Goal: Task Accomplishment & Management: Use online tool/utility

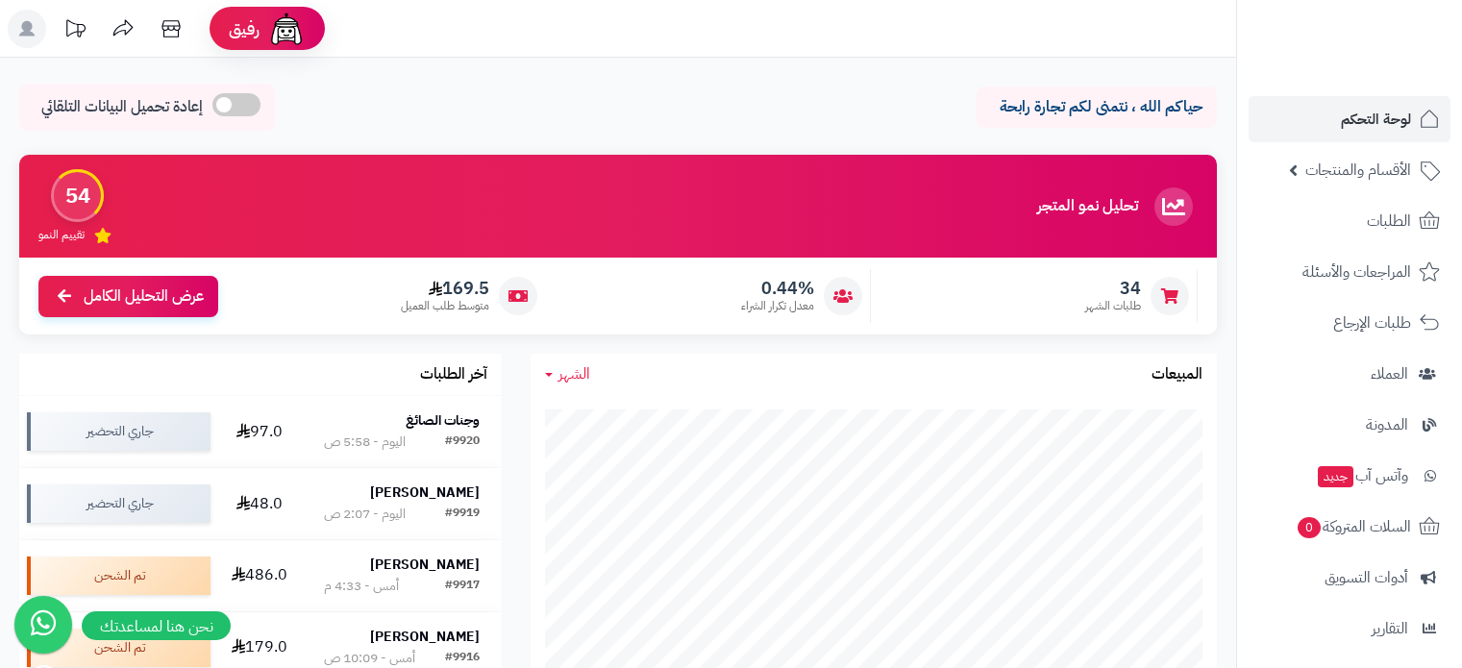
scroll to position [288, 0]
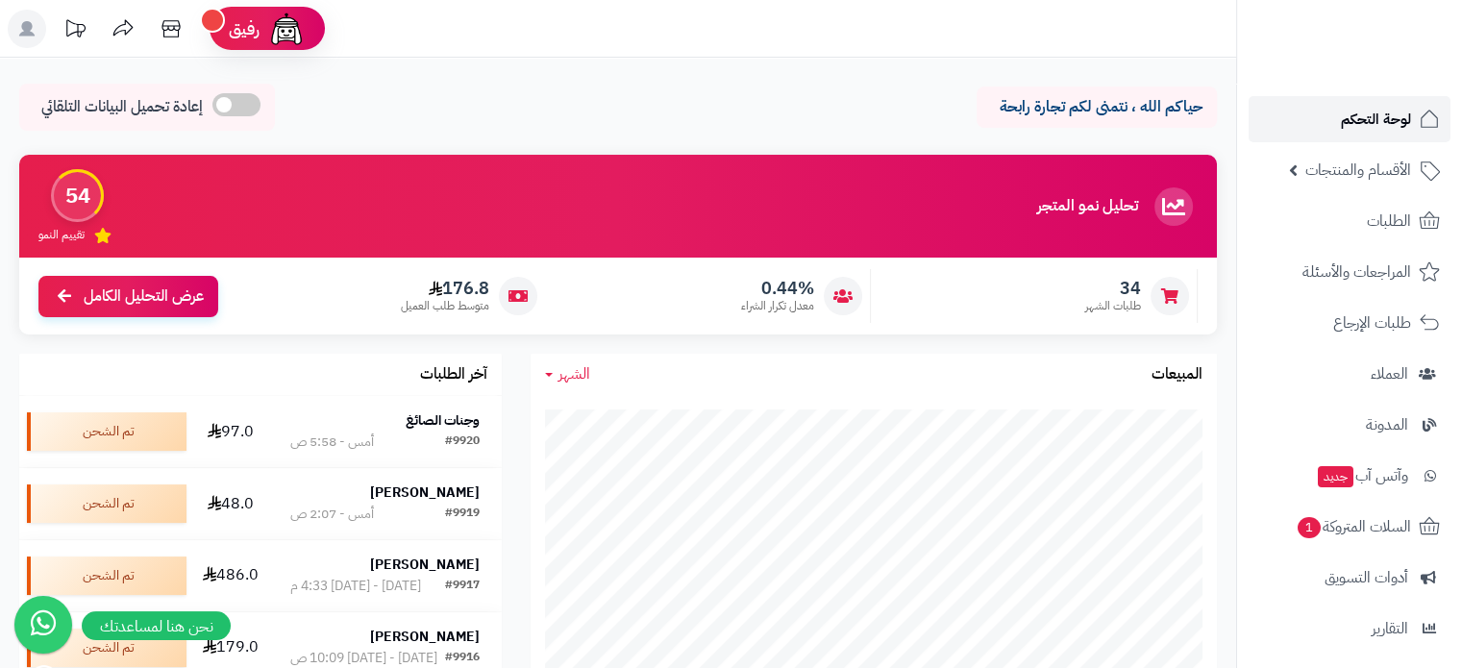
click at [1386, 121] on span "لوحة التحكم" at bounding box center [1376, 119] width 70 height 27
click at [446, 410] on strong "وجنات الصائغ" at bounding box center [443, 420] width 74 height 20
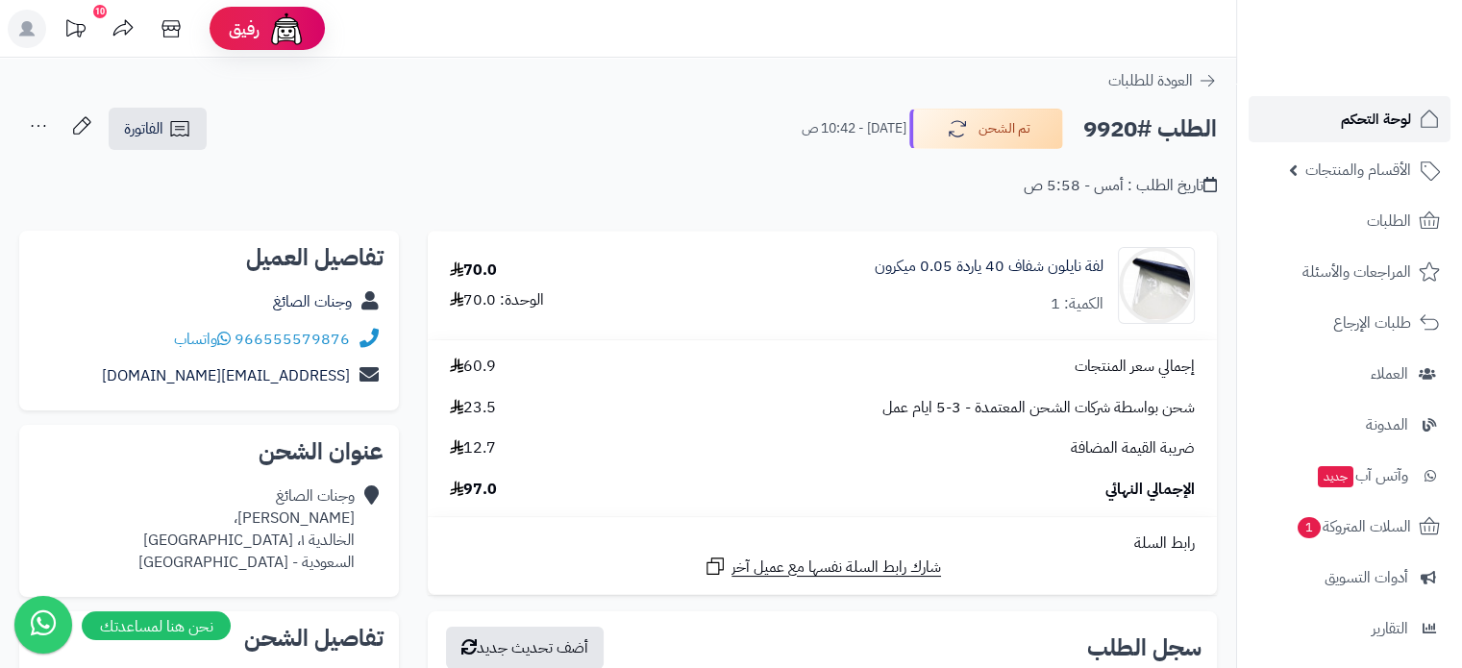
click at [1388, 128] on span "لوحة التحكم" at bounding box center [1376, 119] width 70 height 27
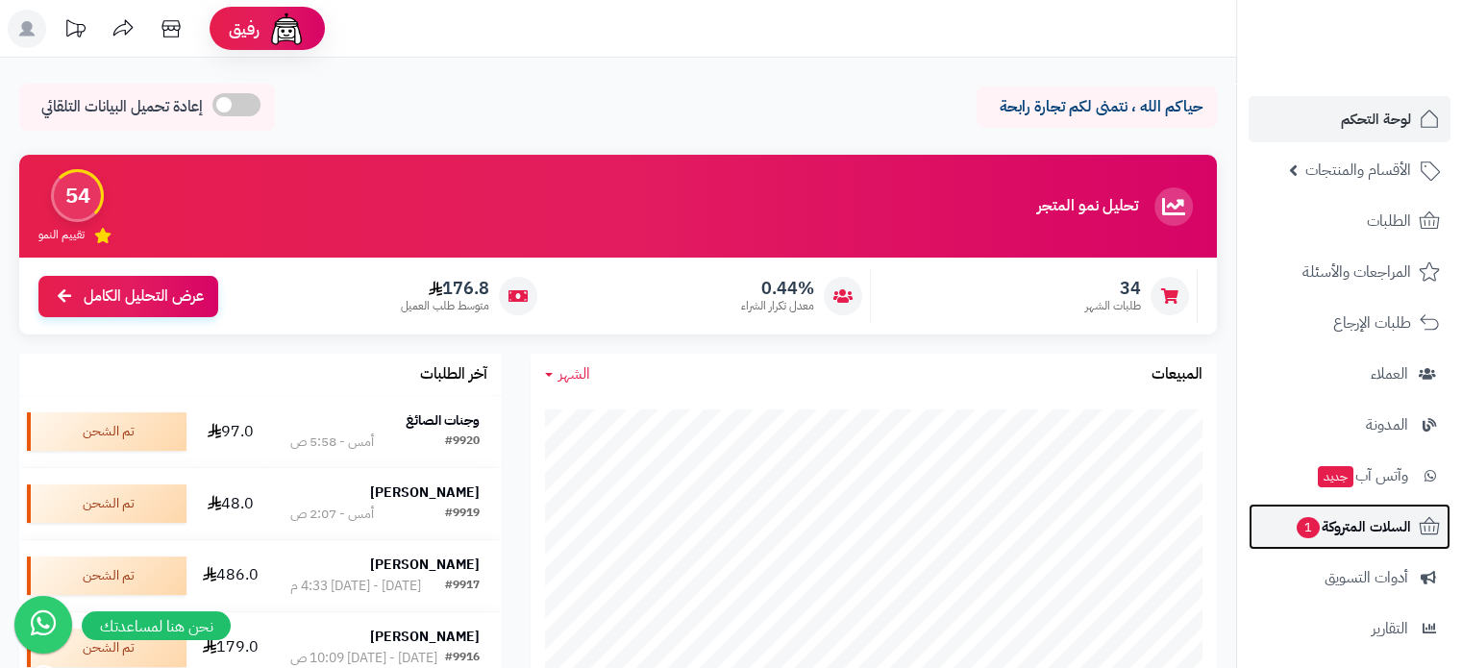
click at [1416, 519] on link "السلات المتروكة 1" at bounding box center [1350, 527] width 202 height 46
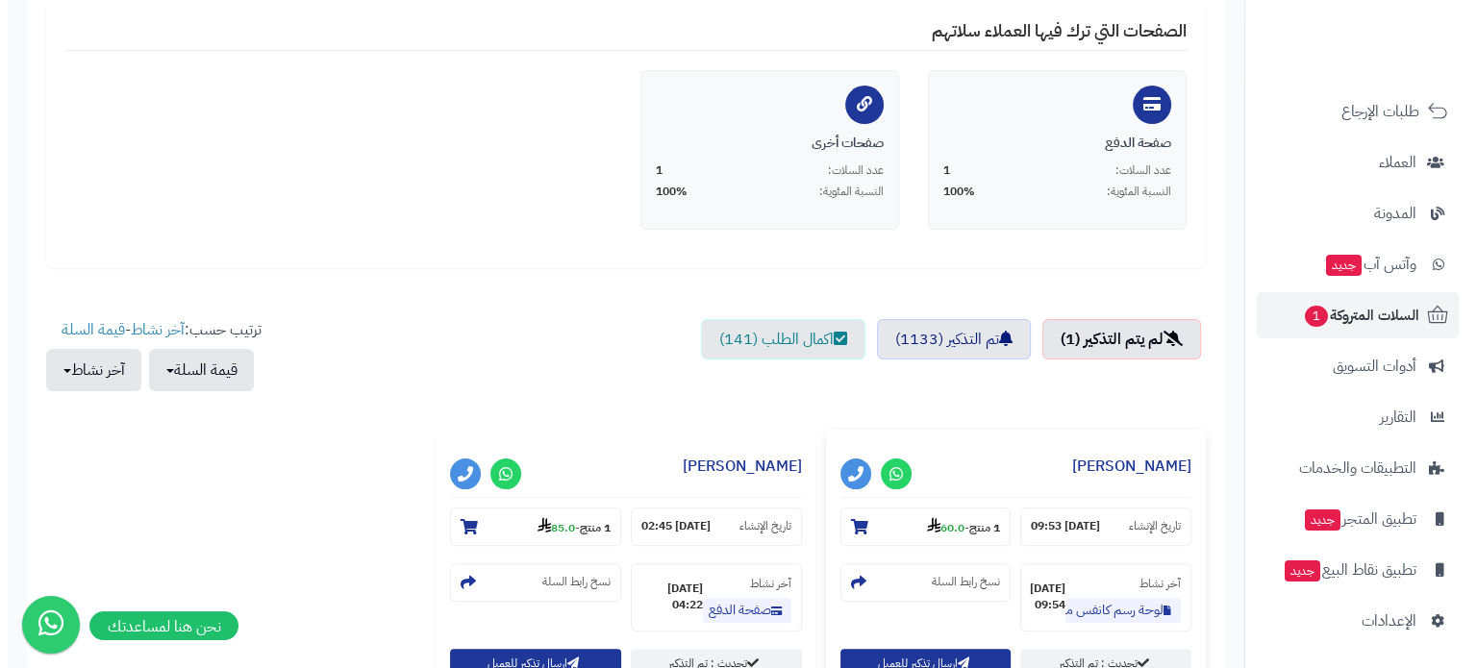
scroll to position [481, 0]
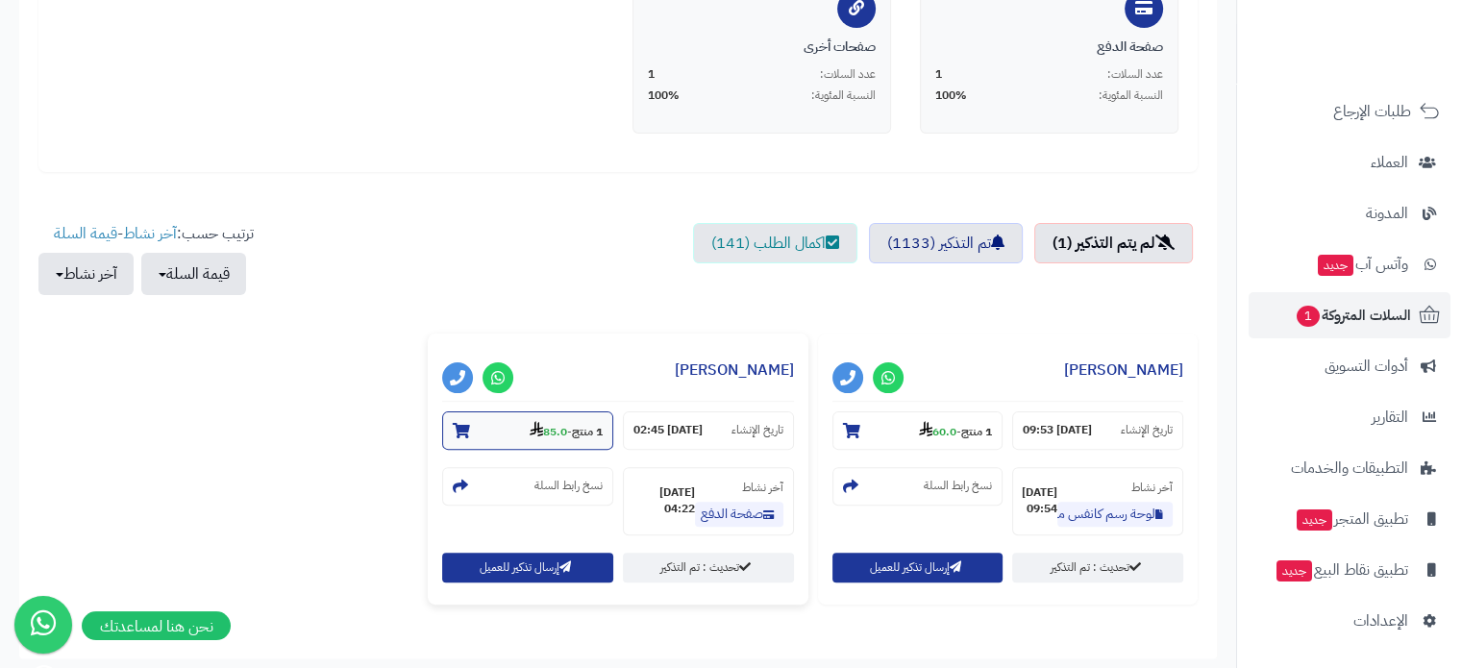
click at [562, 437] on small "1 منتج - 85.0" at bounding box center [566, 430] width 73 height 19
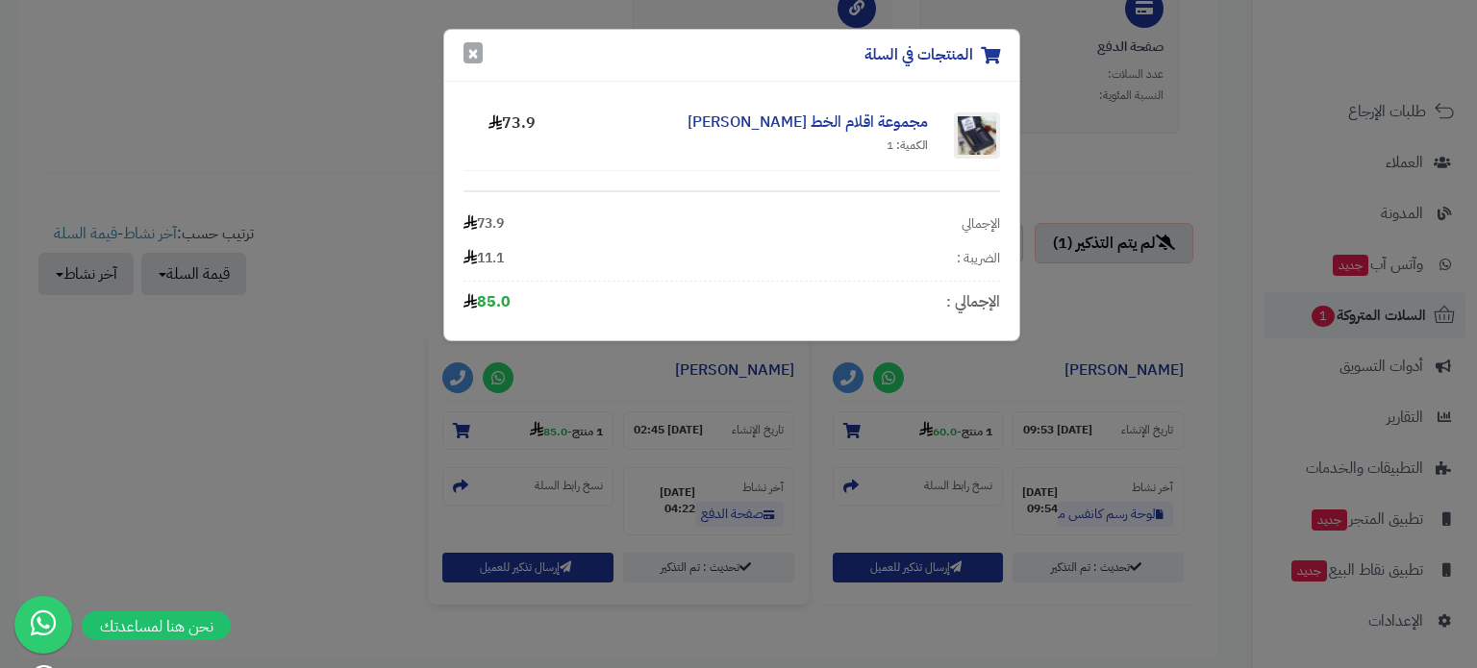
click at [464, 52] on button "×" at bounding box center [472, 52] width 19 height 21
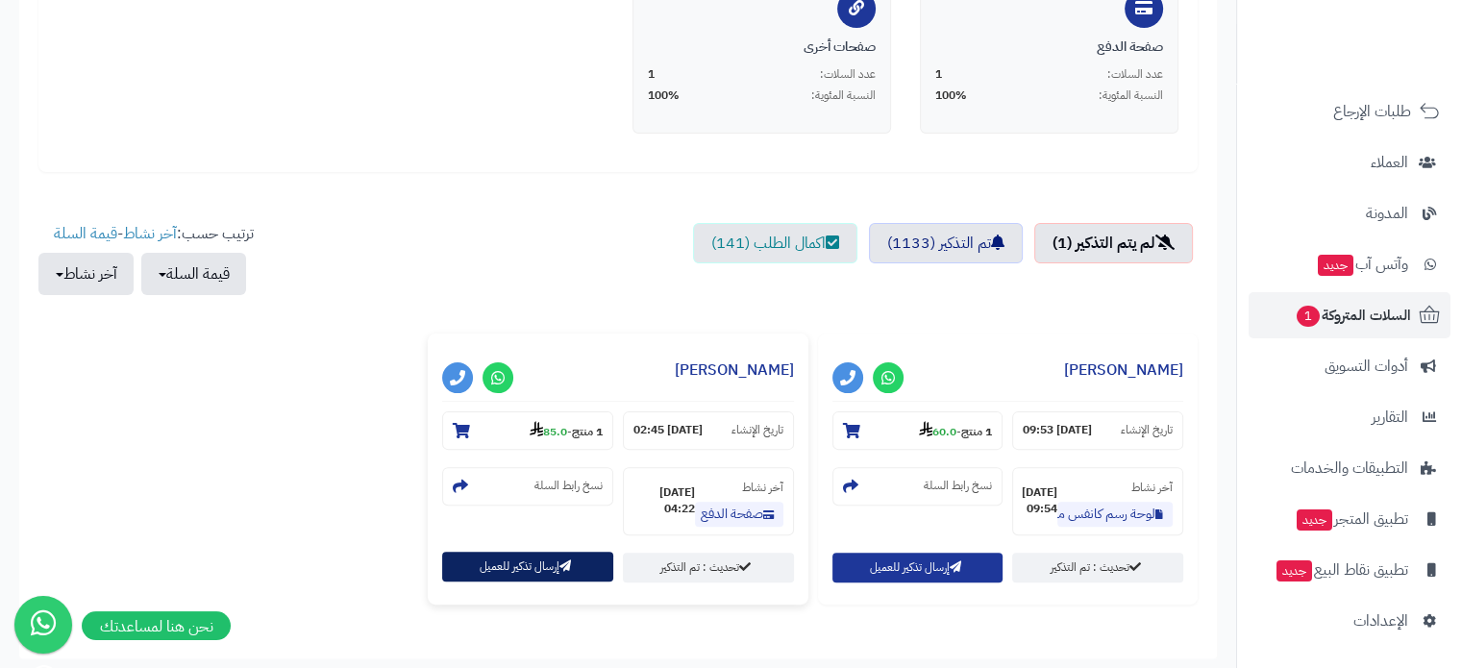
click at [542, 556] on button "إرسال تذكير للعميل" at bounding box center [527, 567] width 171 height 30
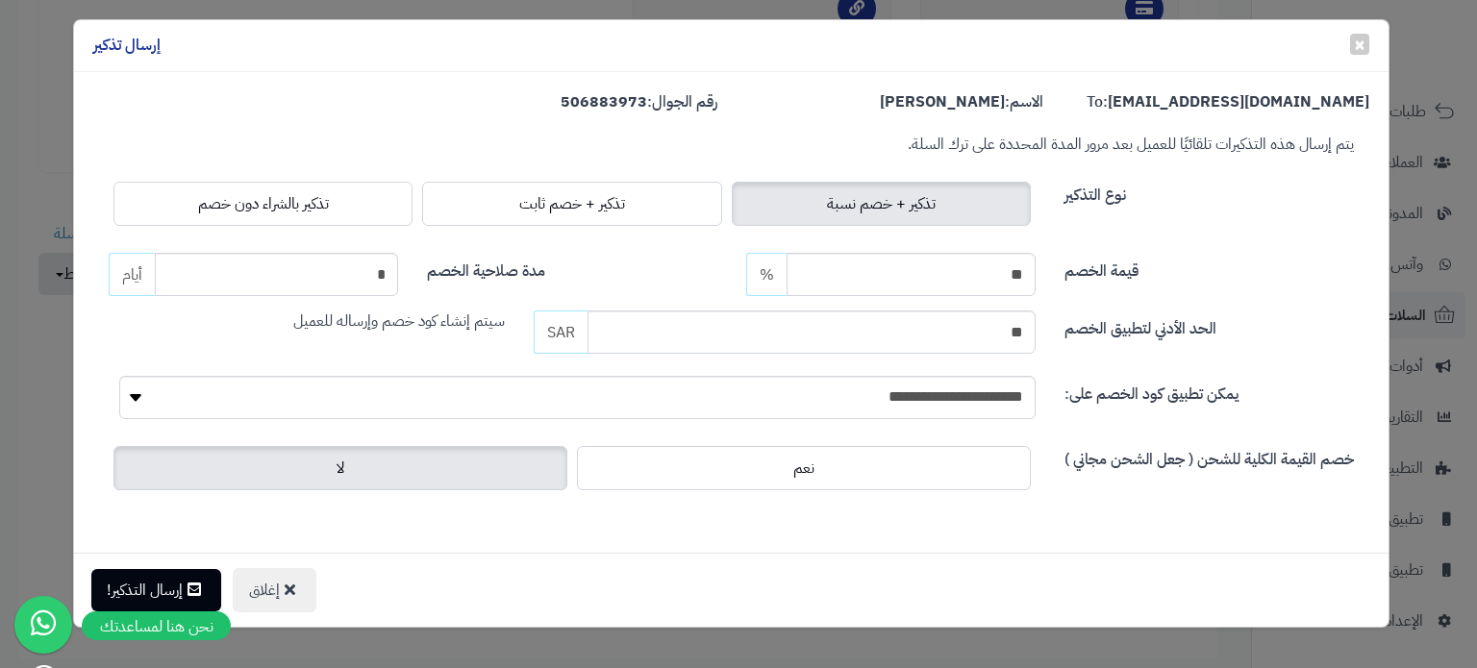
click at [157, 567] on div "إغلاق إرسال التذكير!" at bounding box center [731, 590] width 1314 height 74
click at [155, 571] on button "إرسال التذكير!" at bounding box center [156, 589] width 130 height 42
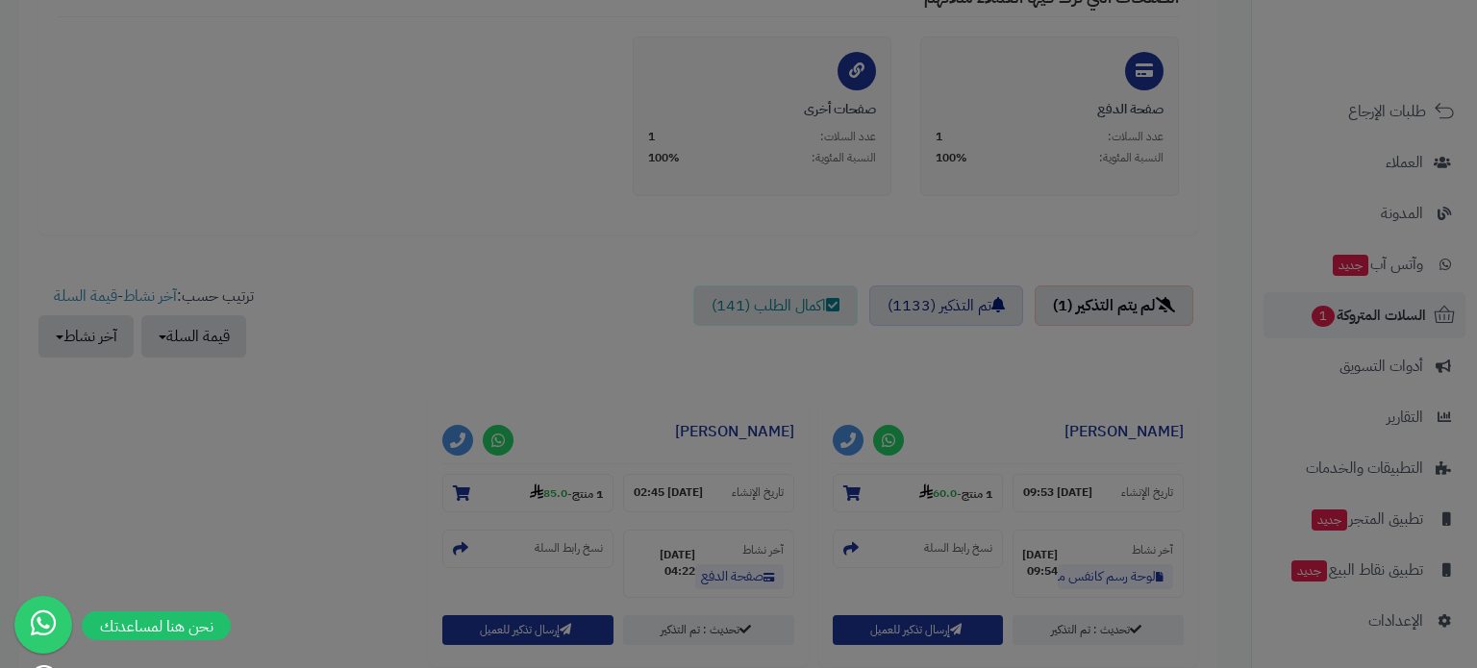
scroll to position [542, 0]
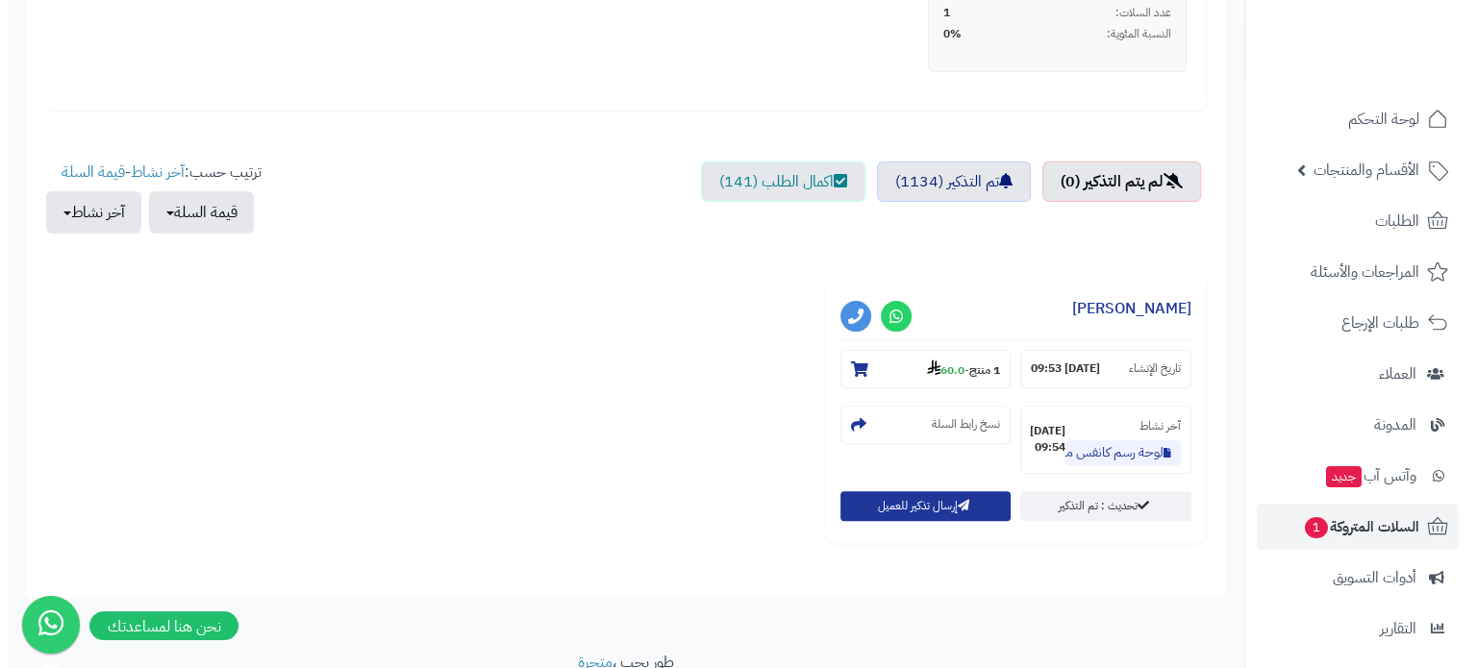
scroll to position [621, 0]
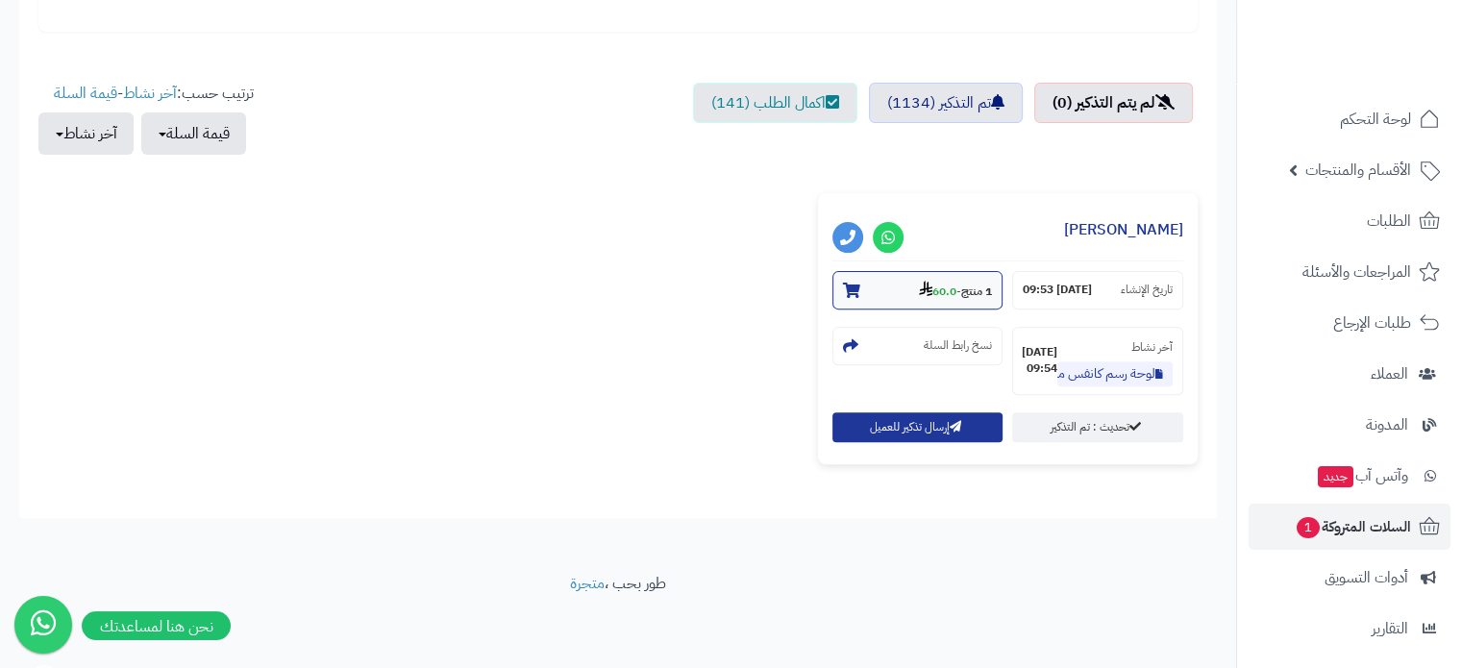
click at [946, 291] on strong "60.0" at bounding box center [937, 291] width 37 height 17
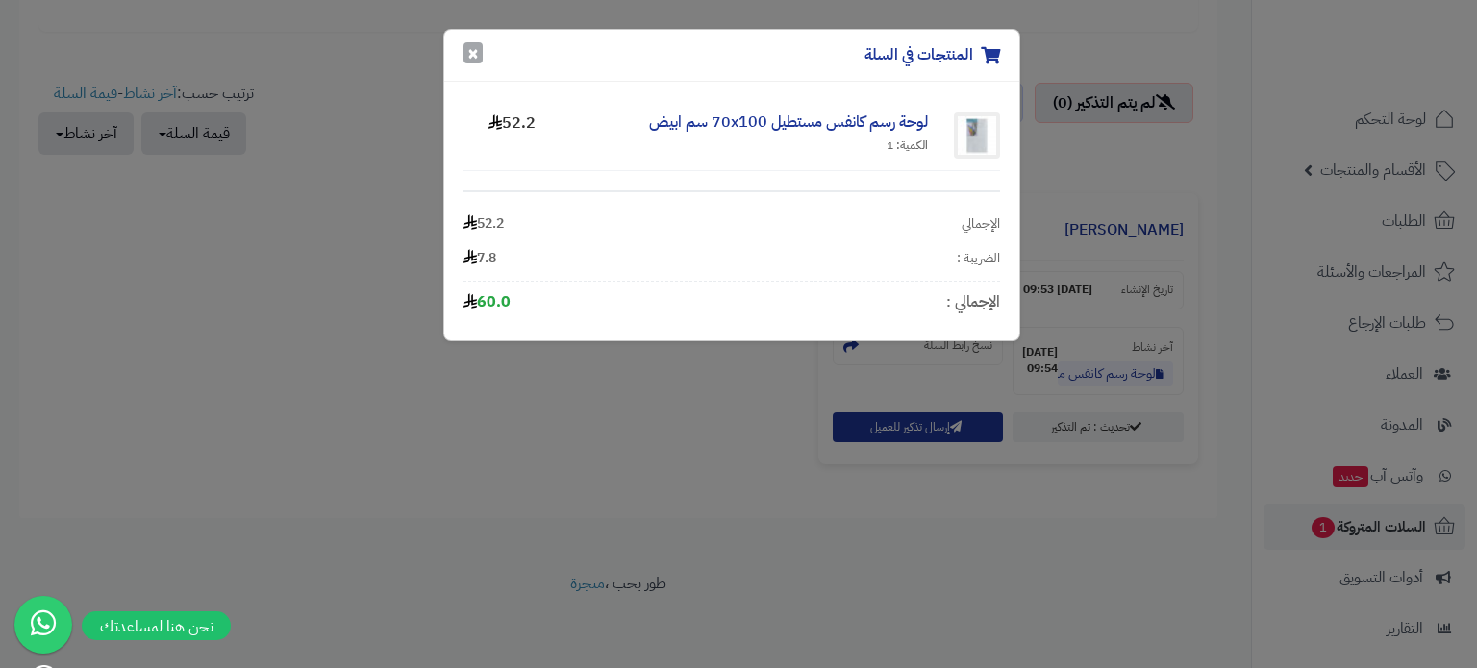
click at [465, 53] on button "×" at bounding box center [472, 52] width 19 height 21
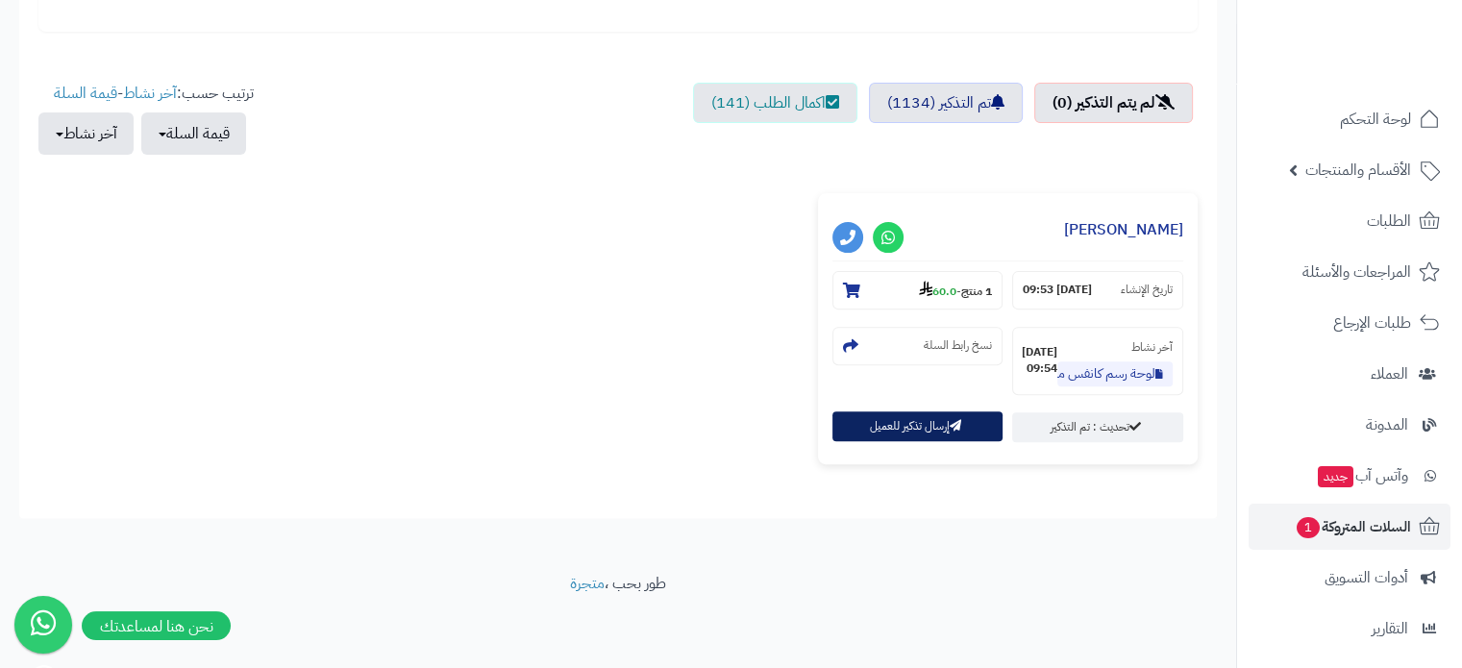
click at [911, 430] on button "إرسال تذكير للعميل" at bounding box center [918, 427] width 171 height 30
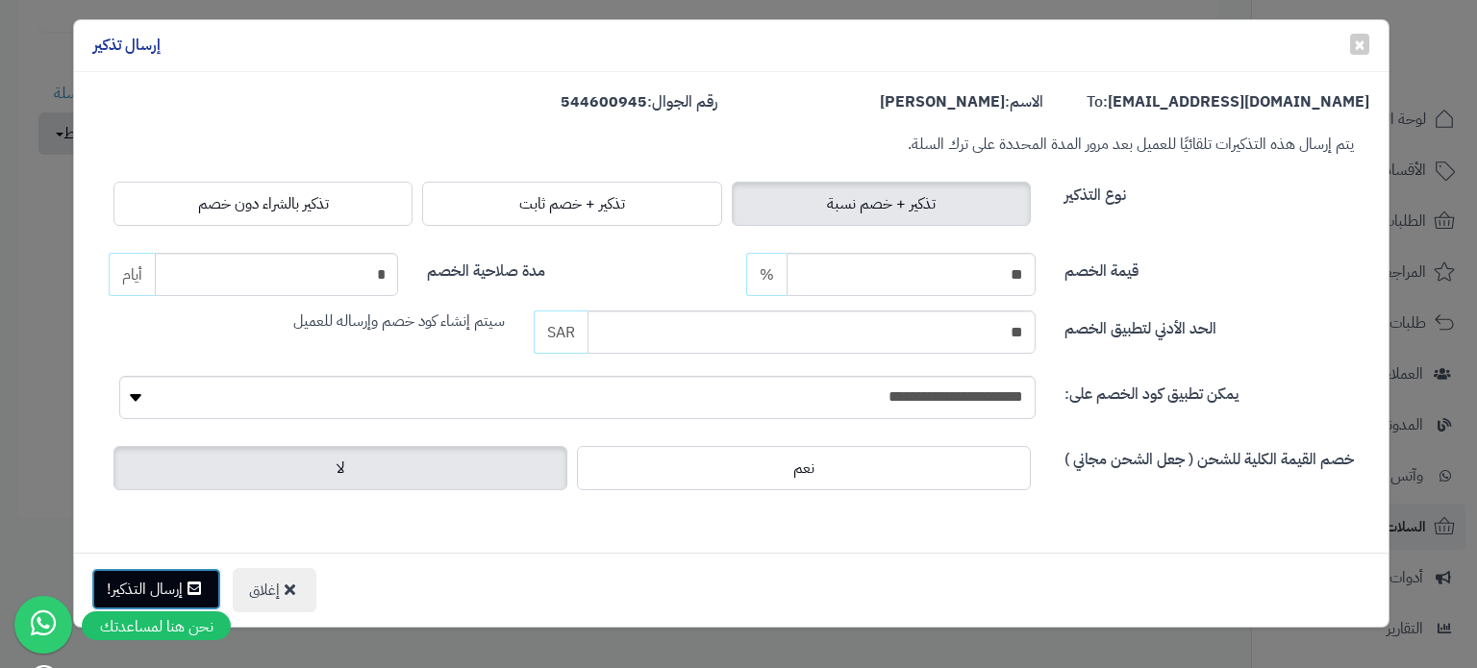
click at [185, 587] on button "إرسال التذكير!" at bounding box center [156, 589] width 130 height 42
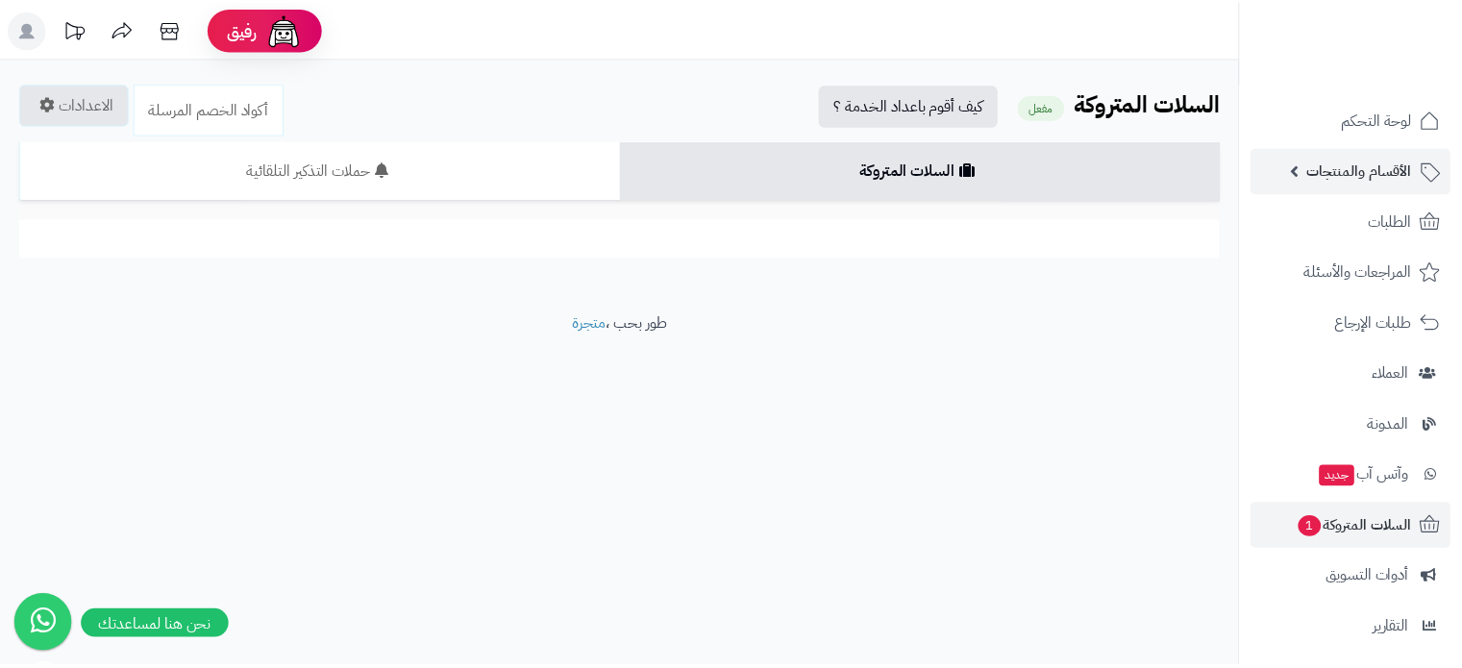
scroll to position [62, 0]
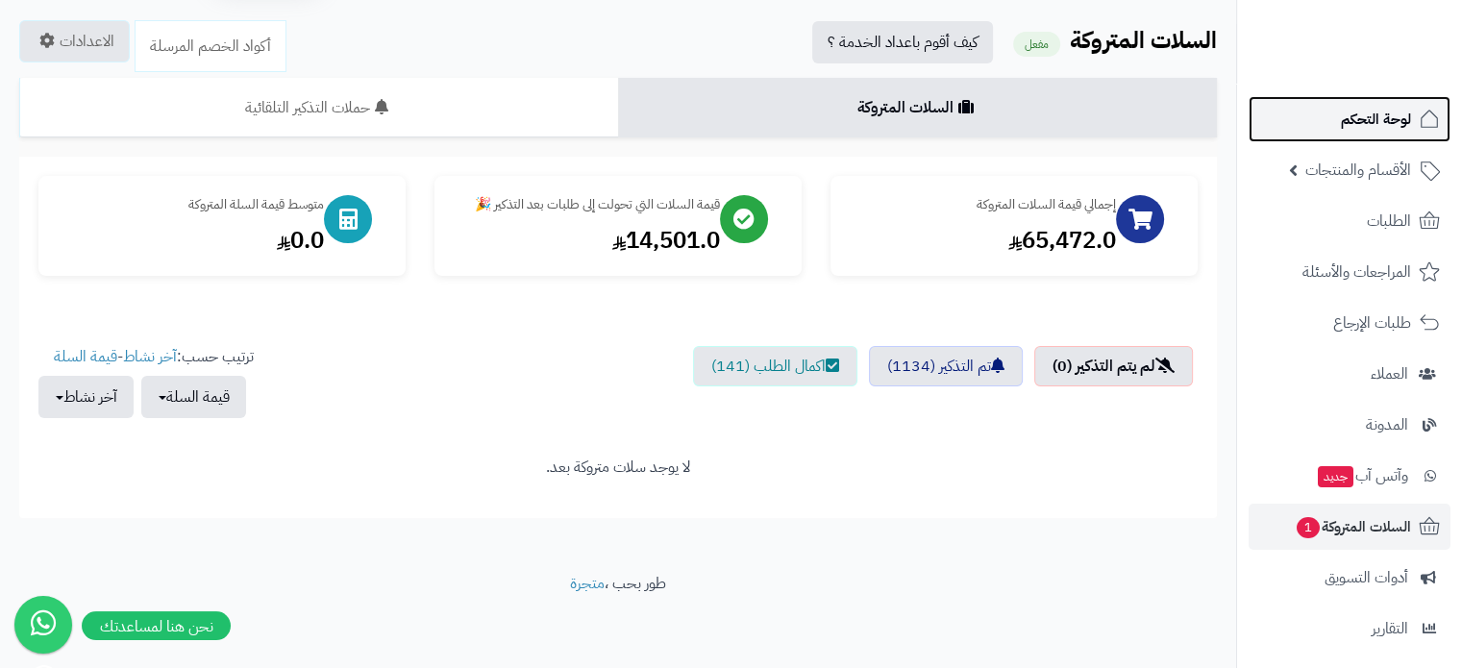
click at [1383, 125] on span "لوحة التحكم" at bounding box center [1376, 119] width 70 height 27
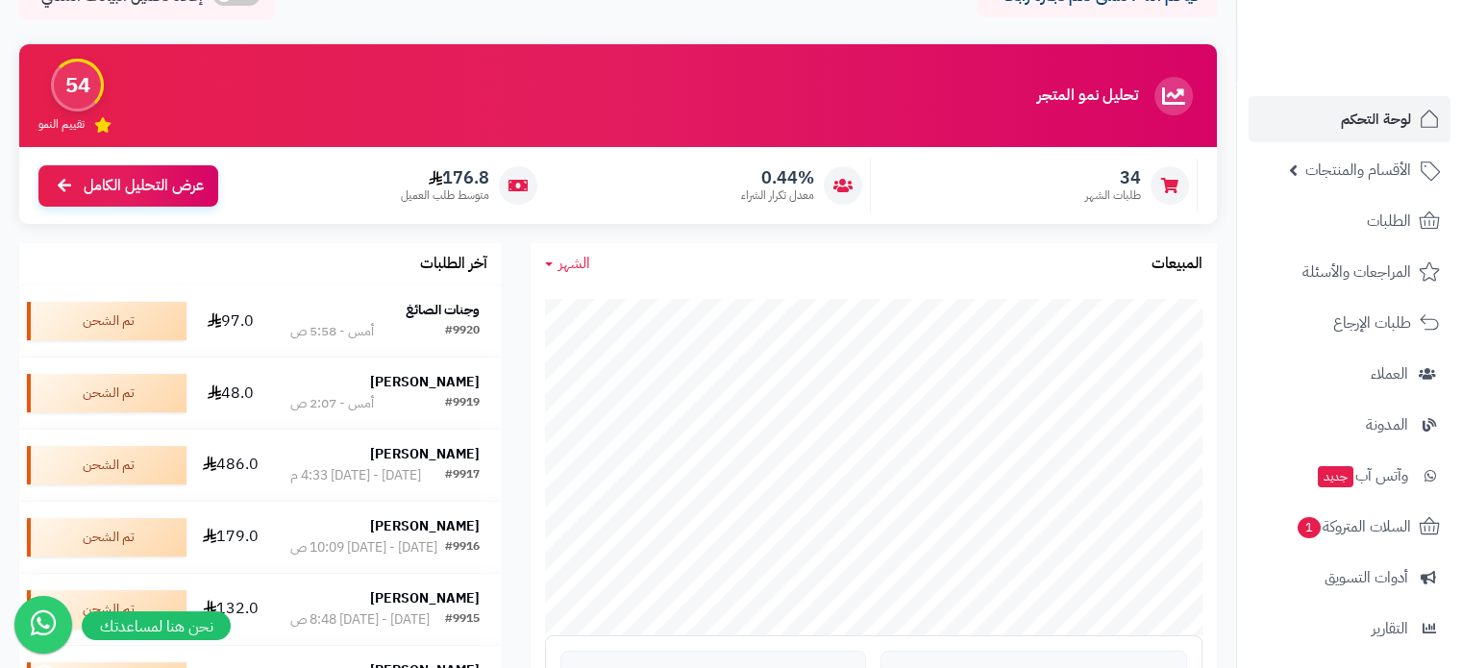
scroll to position [192, 0]
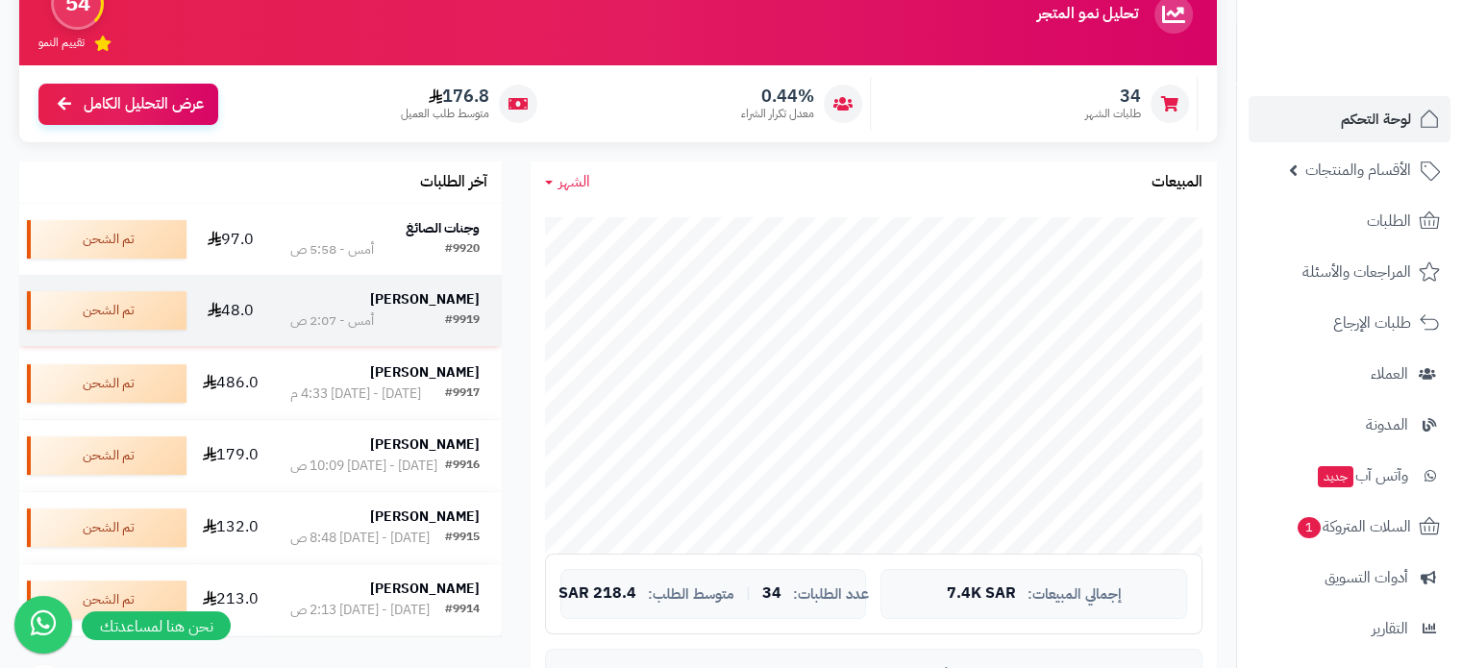
click at [388, 298] on strong "[PERSON_NAME]" at bounding box center [425, 299] width 110 height 20
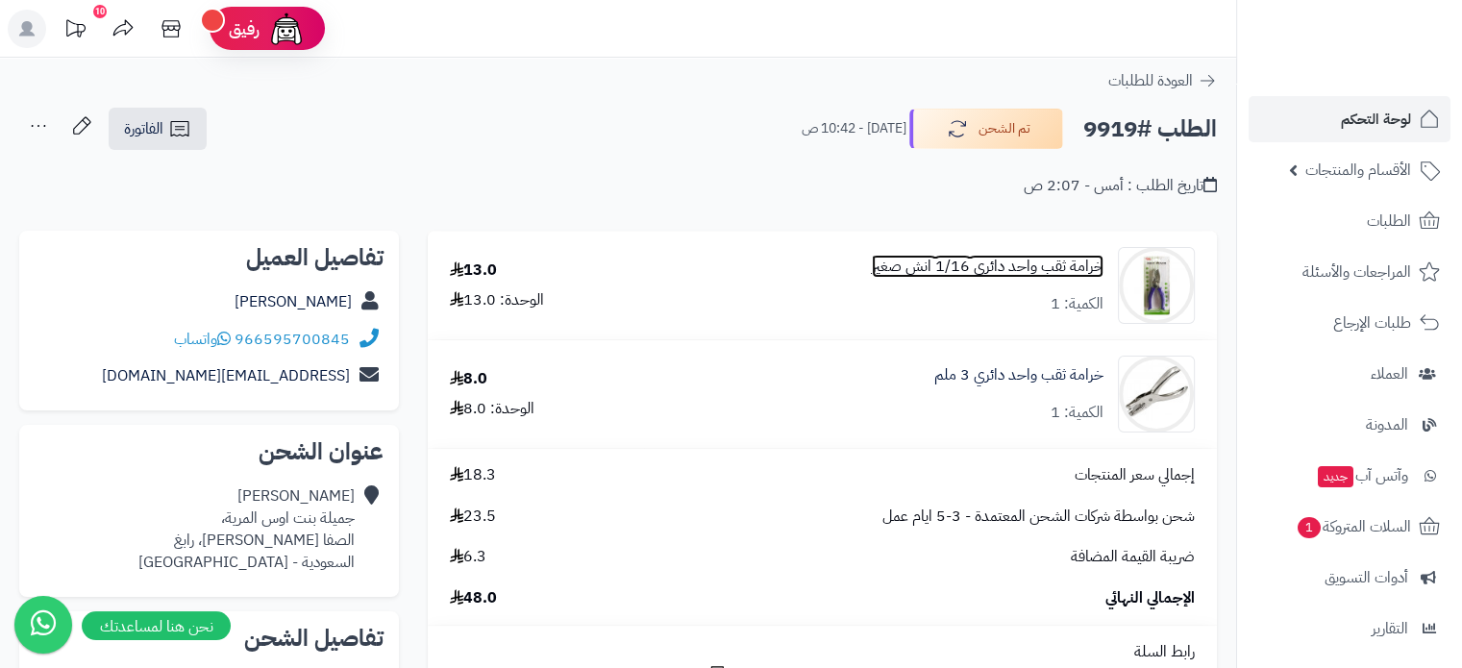
click at [983, 272] on link "خرامة ثقب واحد دائري 1/16 انش صغير" at bounding box center [988, 267] width 232 height 22
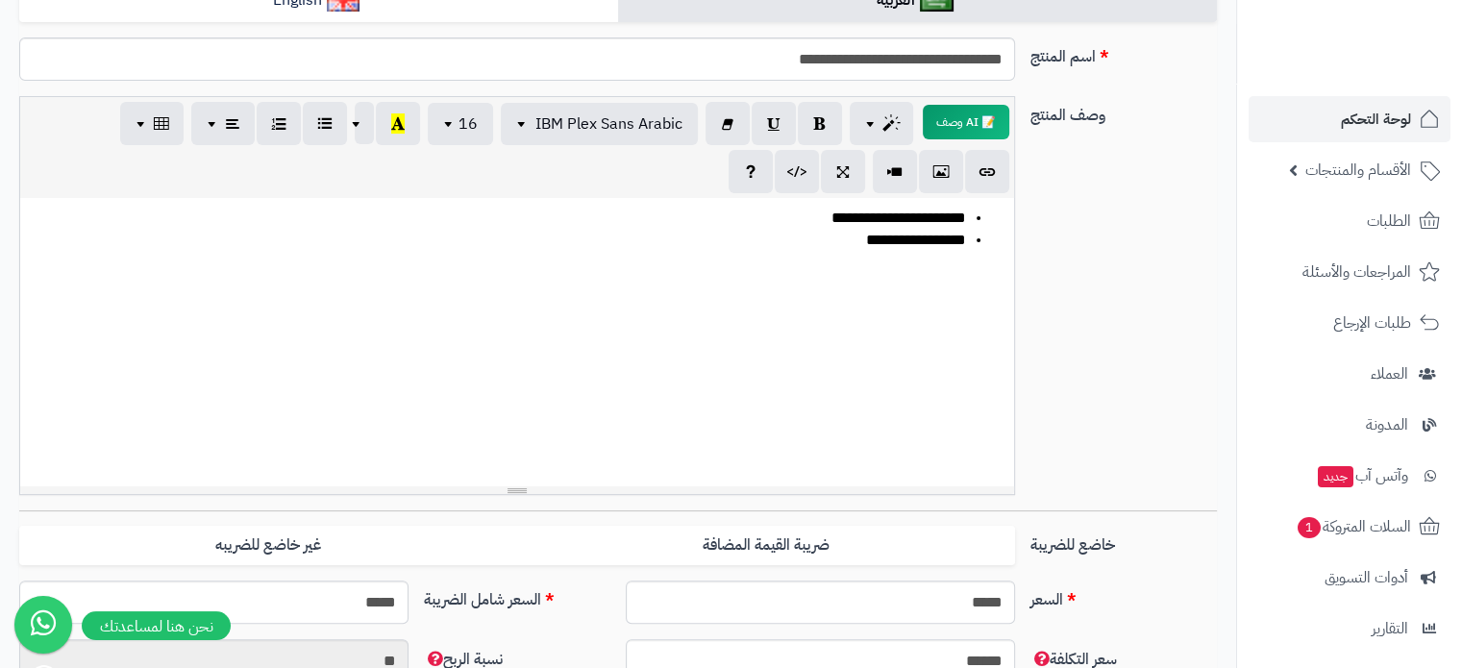
scroll to position [192, 0]
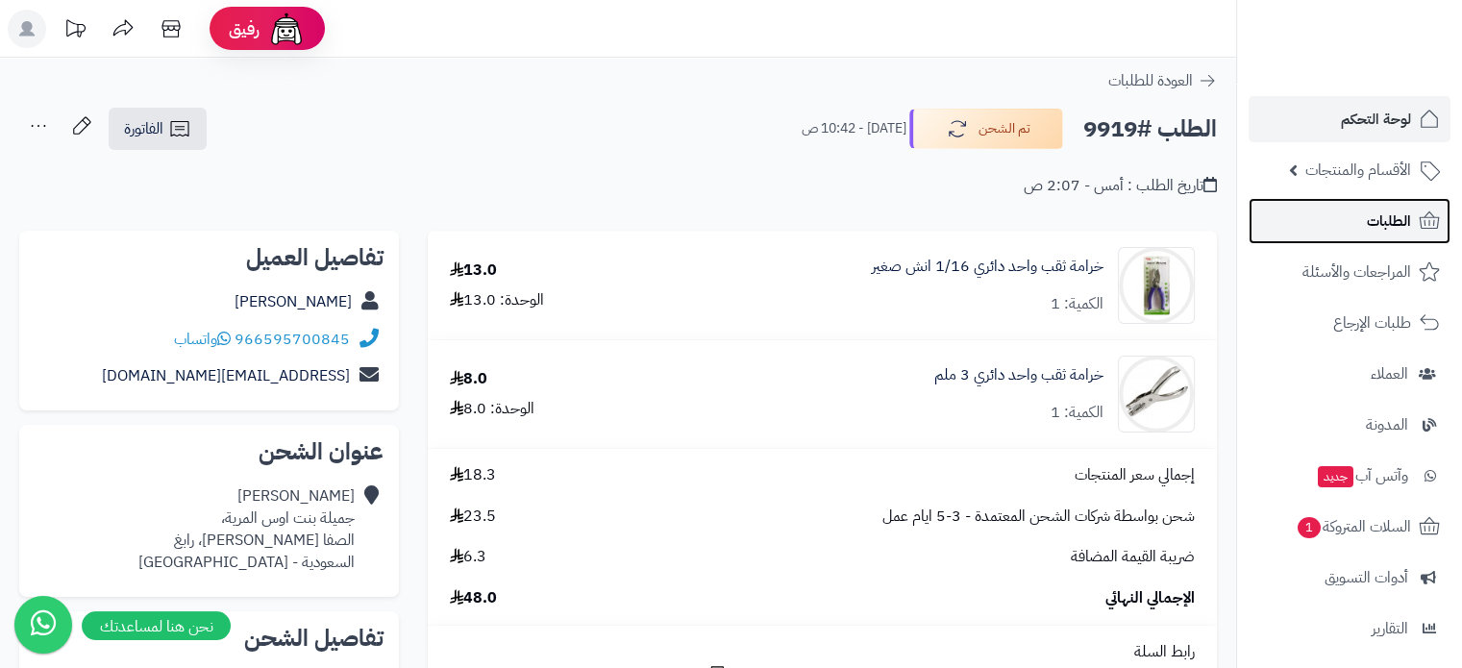
click at [1386, 212] on span "الطلبات" at bounding box center [1389, 221] width 44 height 27
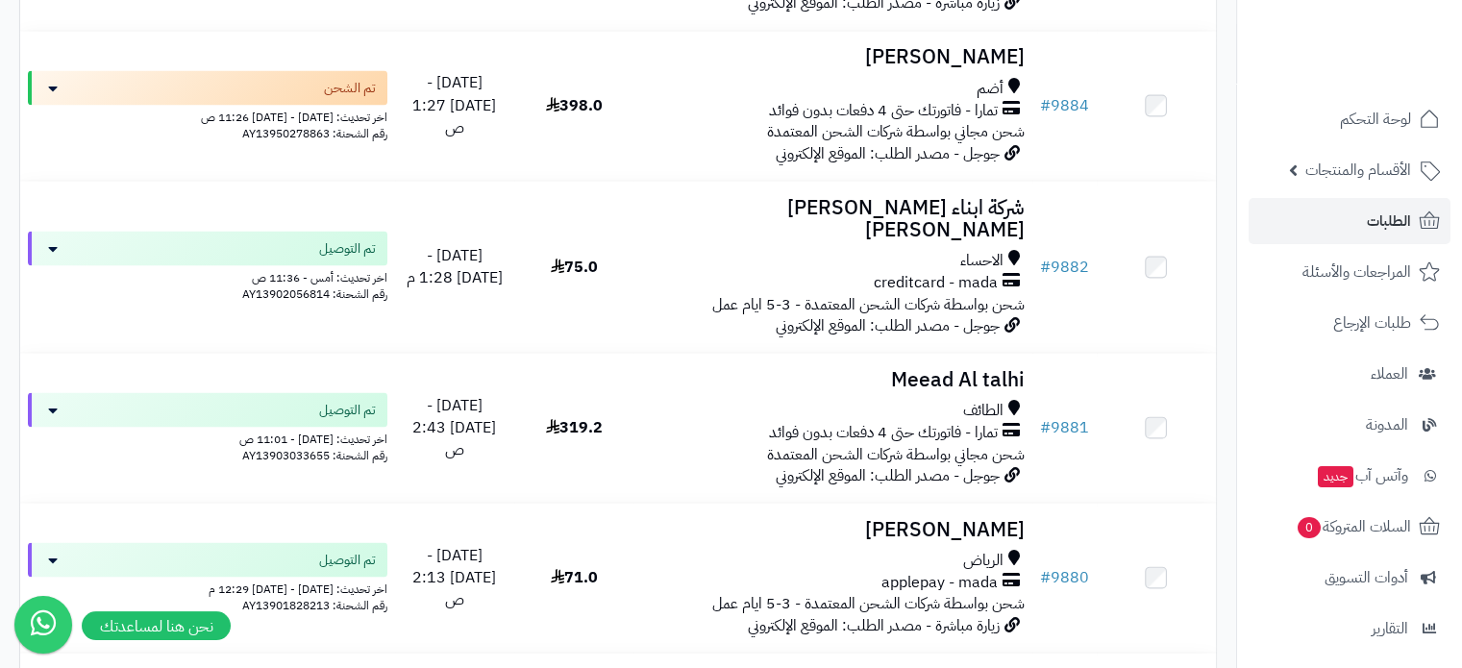
scroll to position [3461, 0]
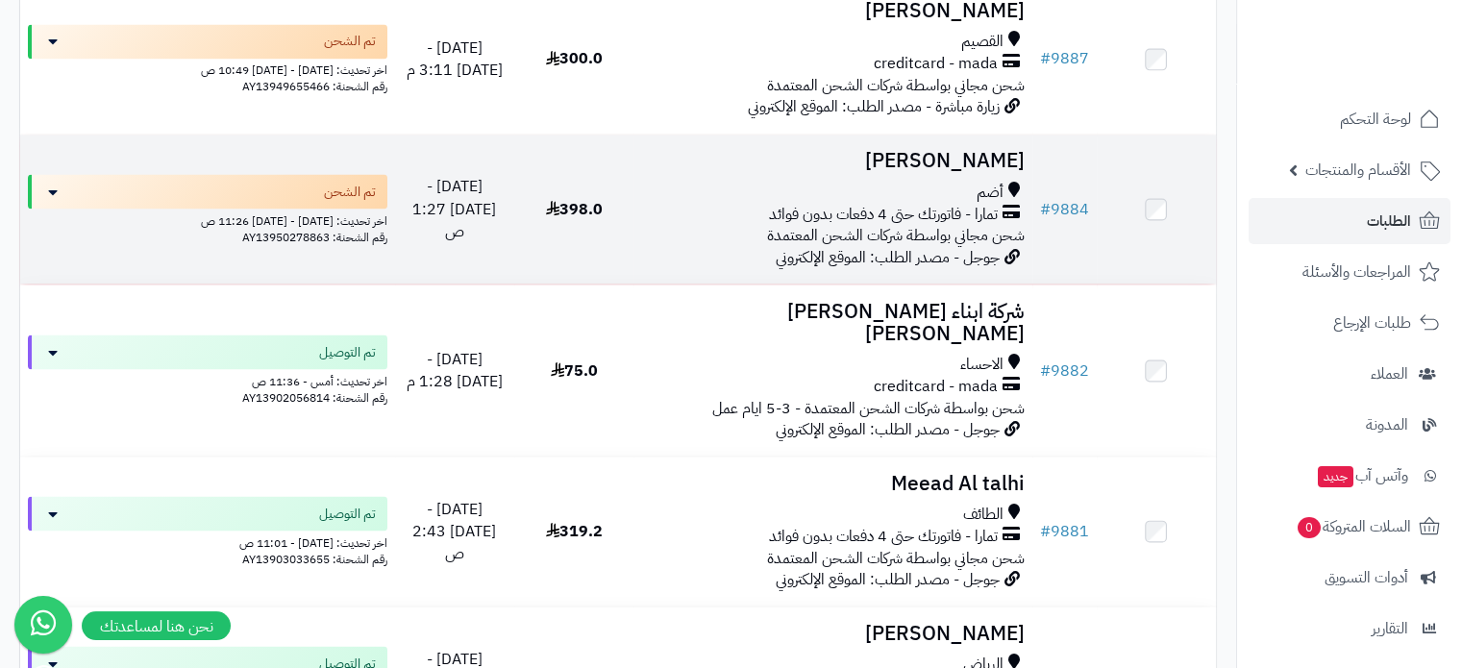
click at [975, 172] on h3 "أحمد المالكي" at bounding box center [832, 161] width 383 height 22
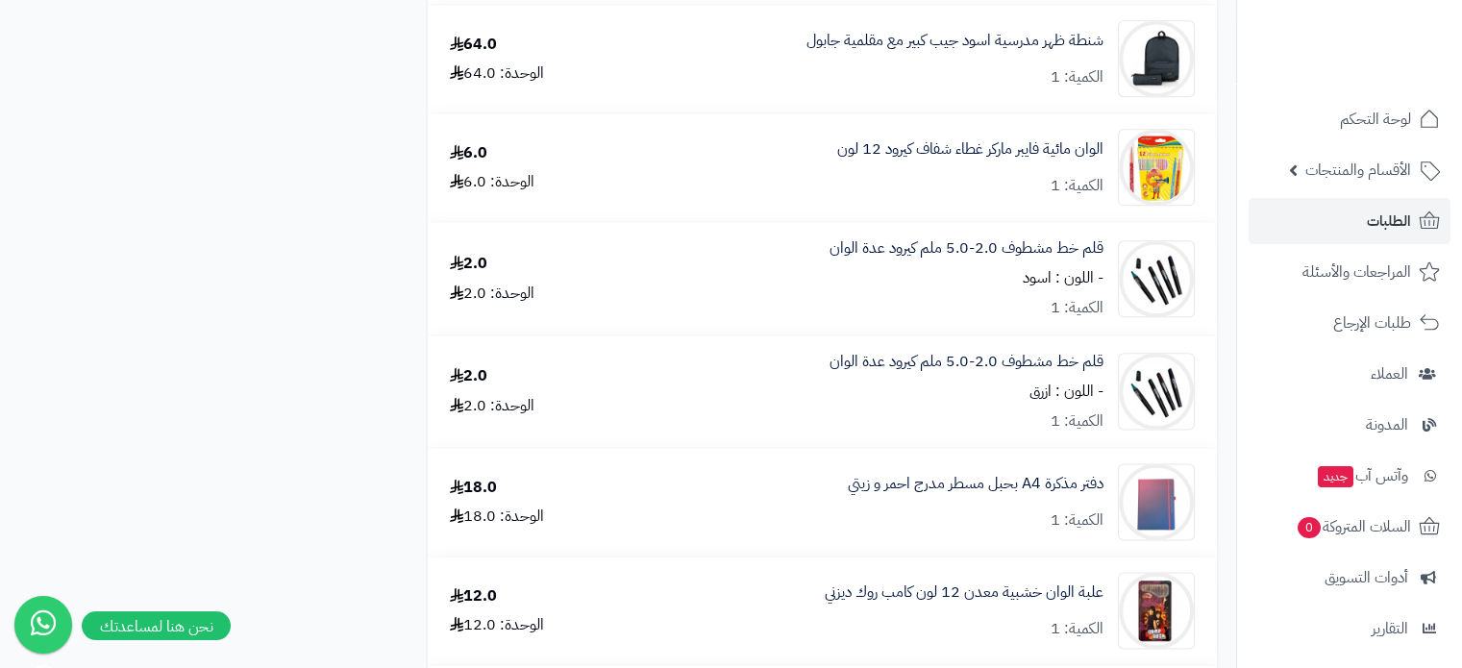
scroll to position [2404, 0]
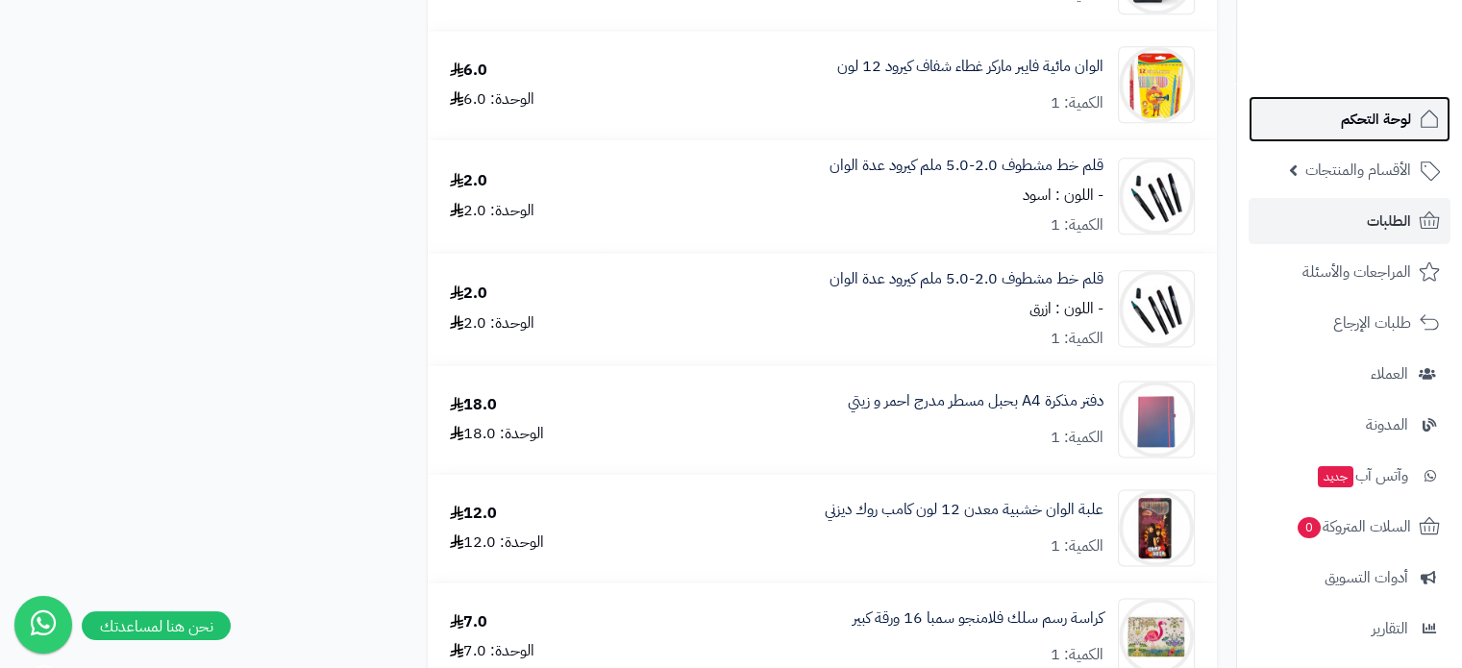
click at [1393, 127] on span "لوحة التحكم" at bounding box center [1376, 119] width 70 height 27
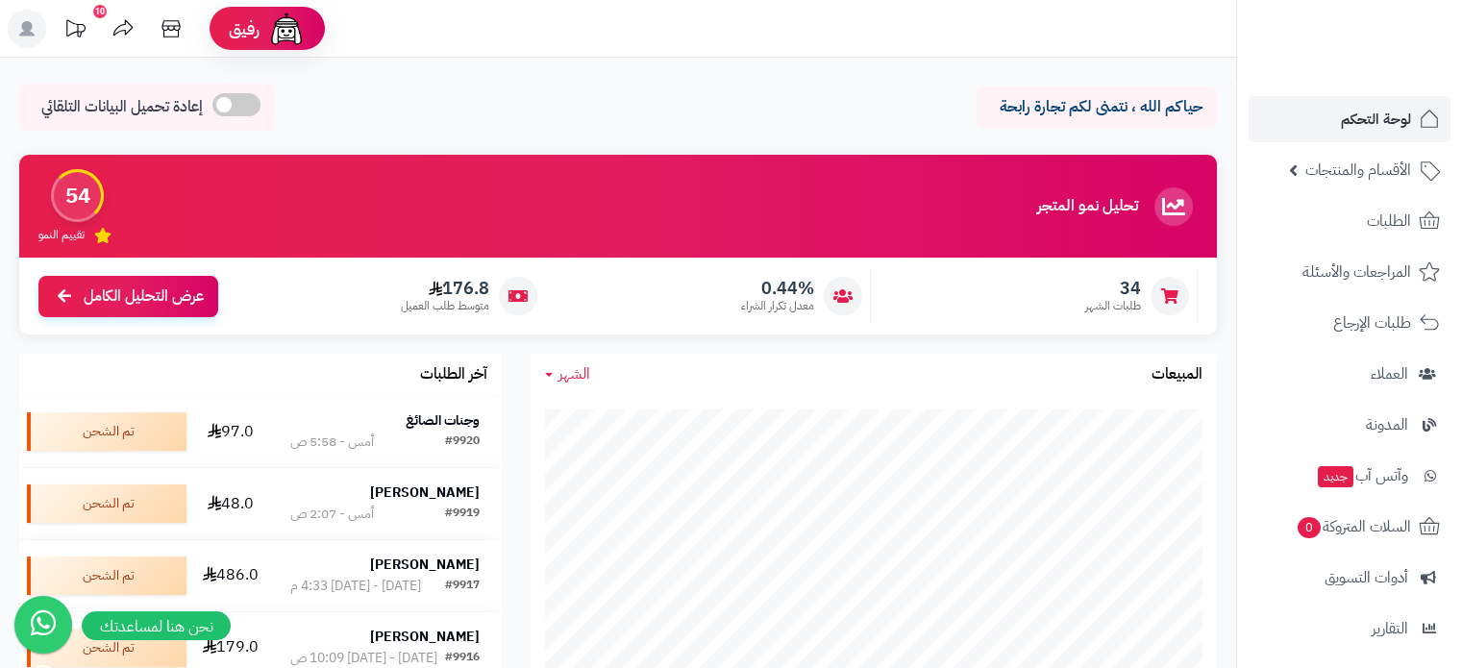
scroll to position [96, 0]
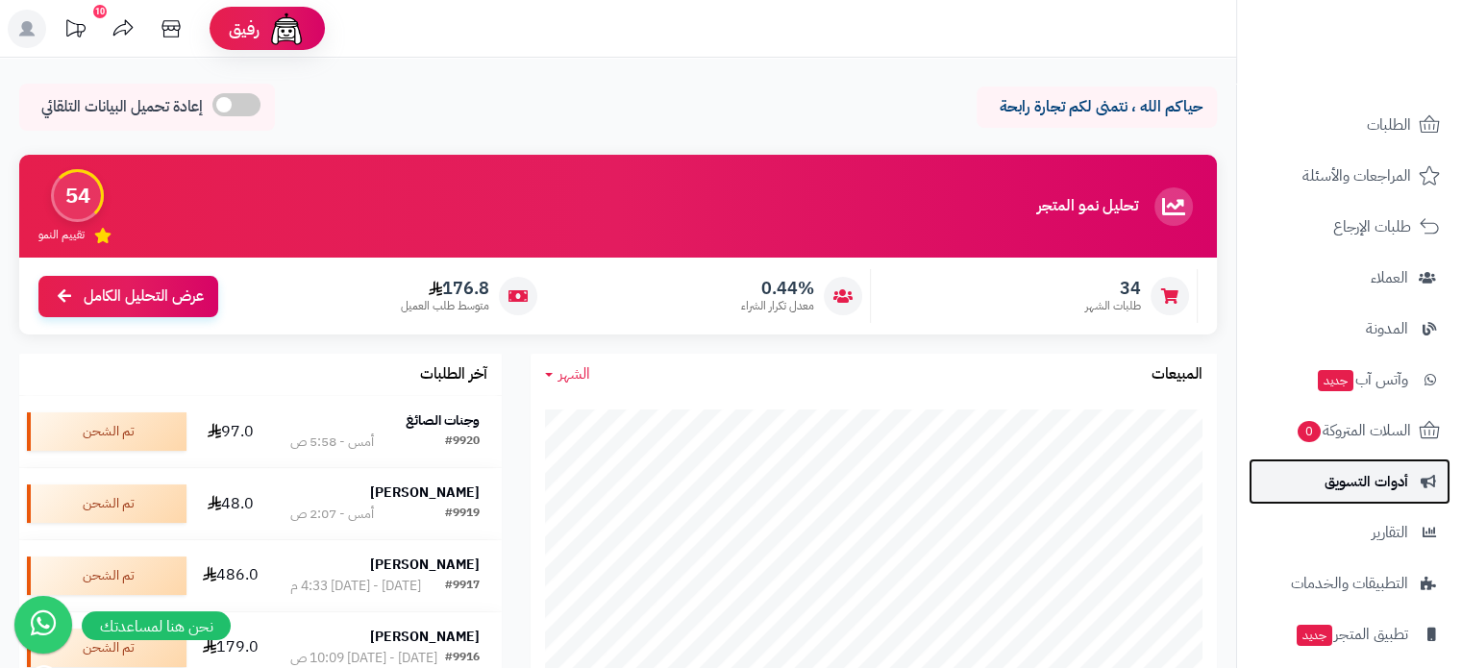
click at [1391, 490] on span "أدوات التسويق" at bounding box center [1367, 481] width 84 height 27
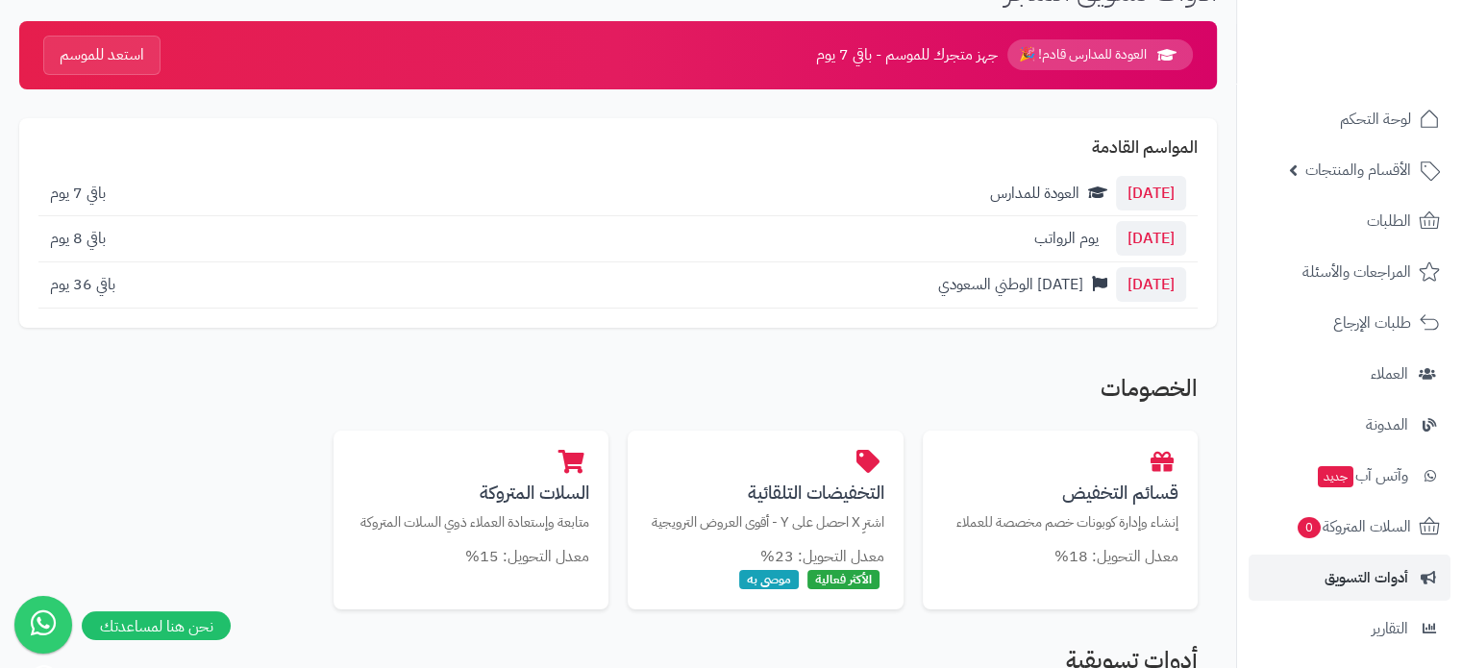
scroll to position [192, 0]
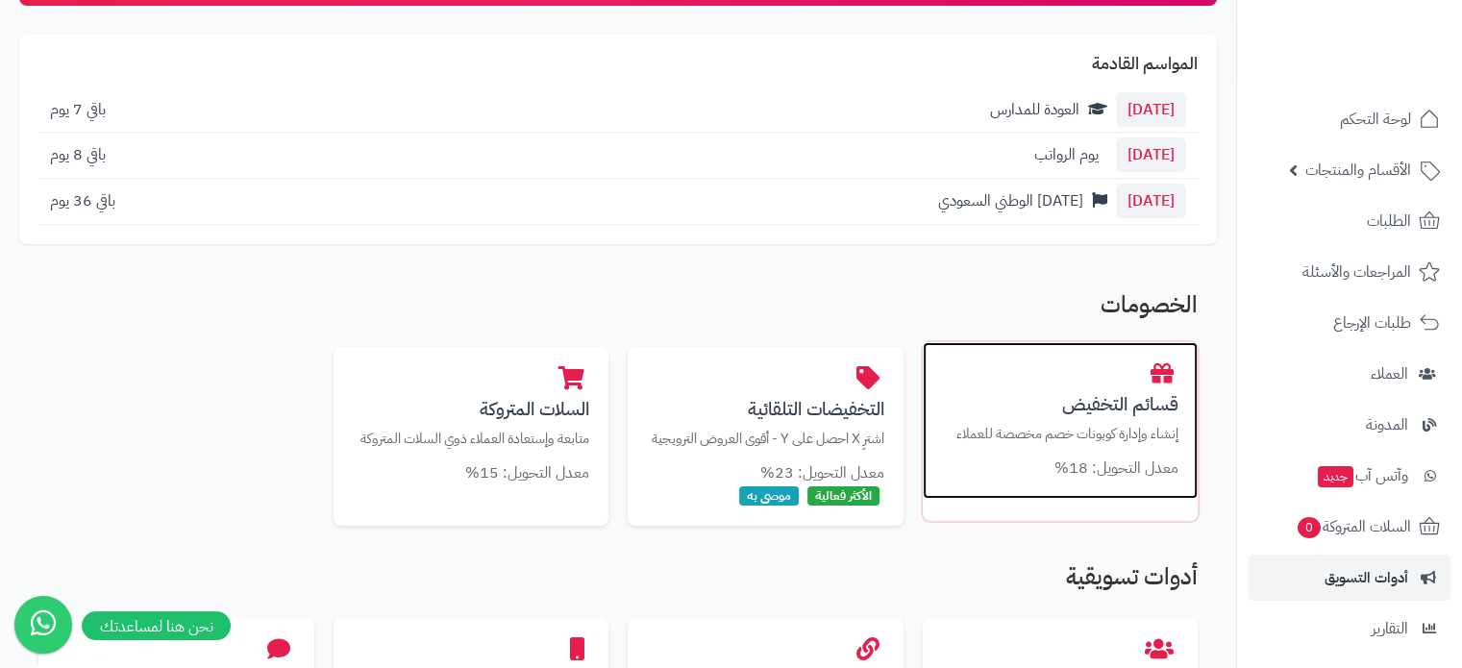
click at [1119, 401] on h3 "قسائم التخفيض" at bounding box center [1060, 404] width 237 height 20
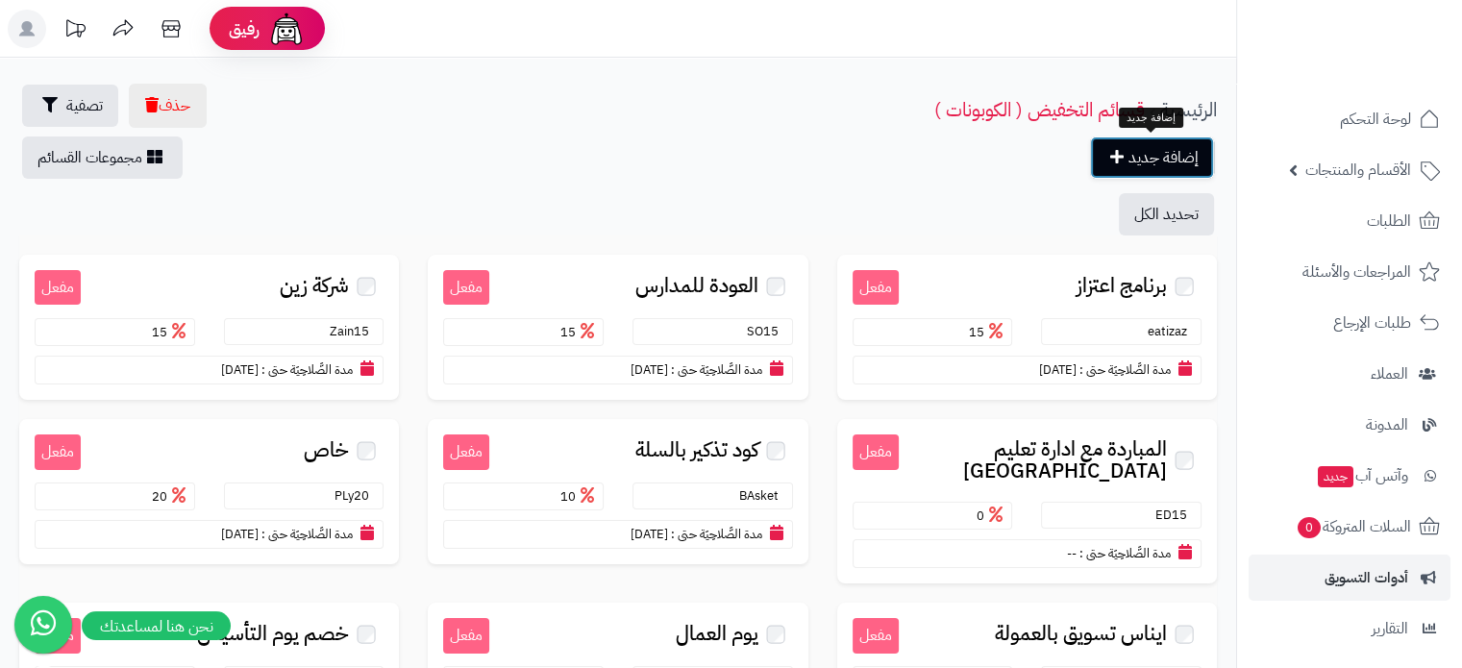
click at [1124, 151] on link "إضافة جديد" at bounding box center [1152, 158] width 124 height 42
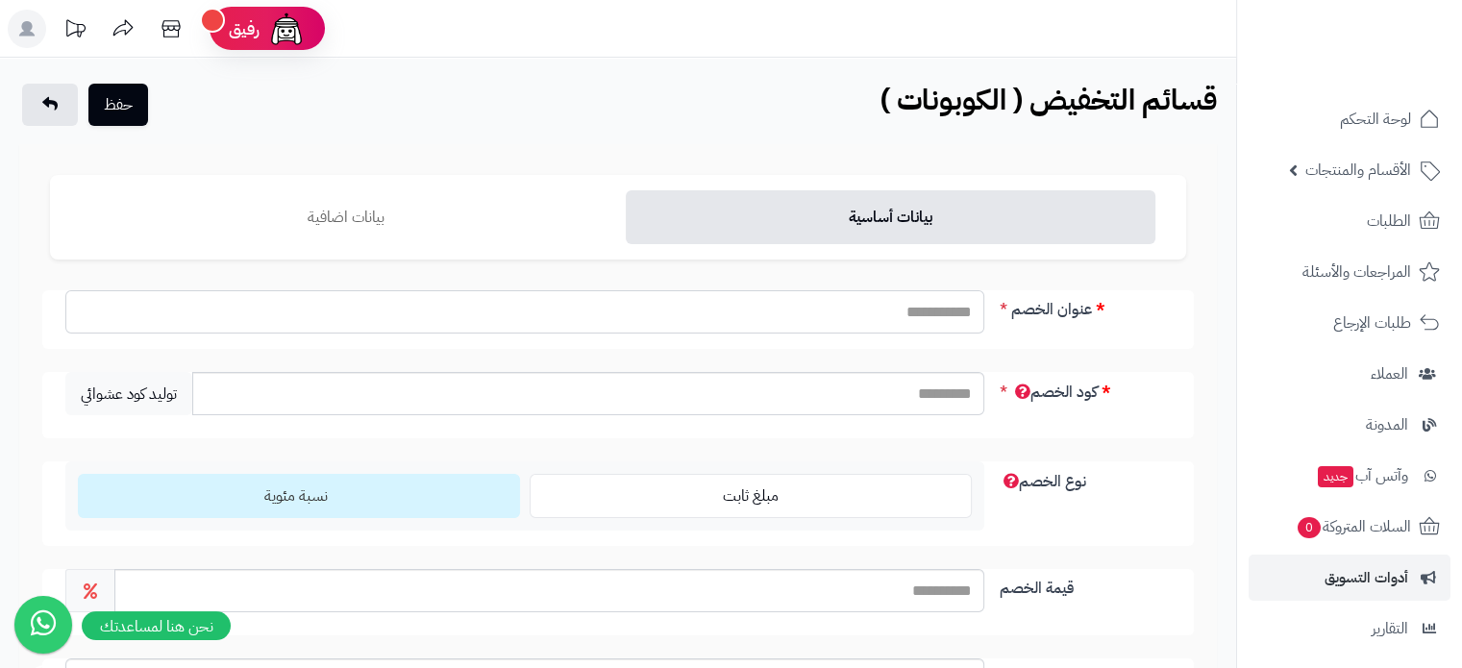
click at [908, 305] on input "عنوان الخصم" at bounding box center [524, 311] width 919 height 43
type input "*"
type input "**********"
click at [908, 407] on input "كود الخصم" at bounding box center [588, 393] width 792 height 43
type input "*"
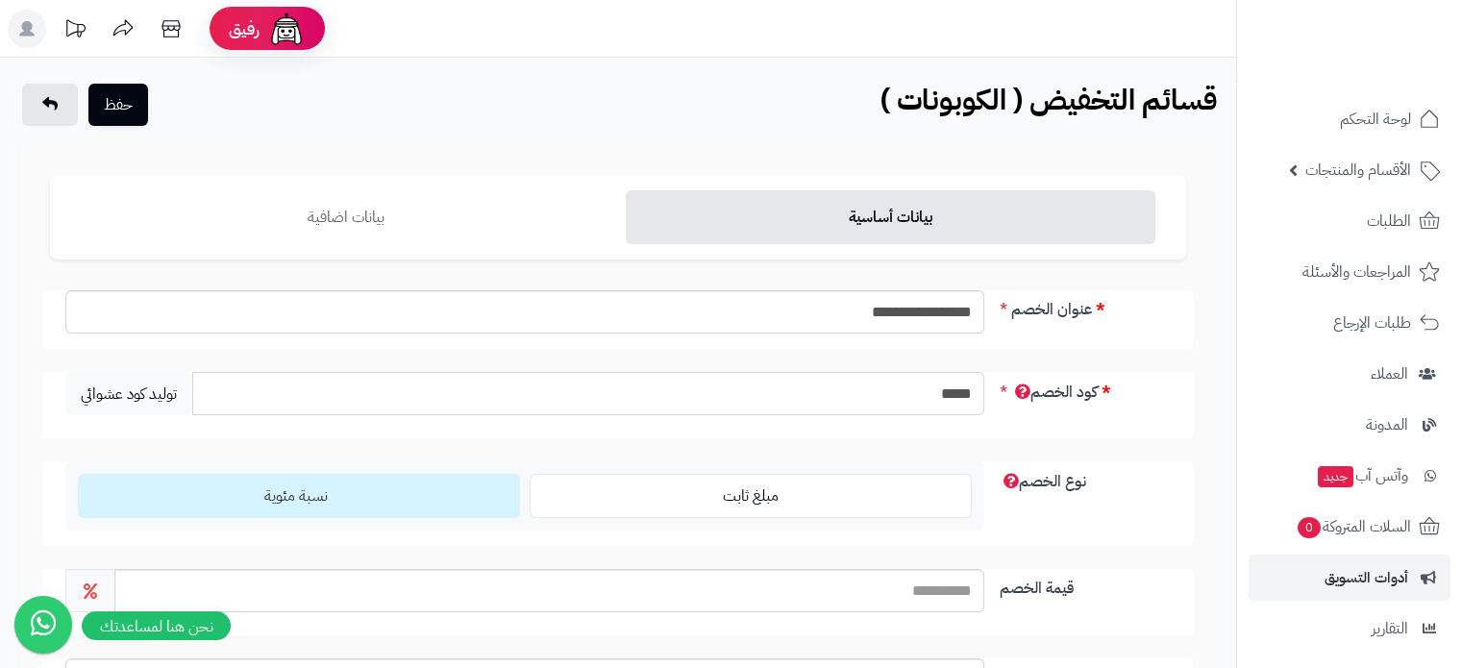
type input "*****"
click at [837, 598] on input "قيمة الخصم" at bounding box center [549, 590] width 870 height 43
type input "**"
click at [1033, 562] on div "**********" at bounding box center [618, 607] width 1136 height 635
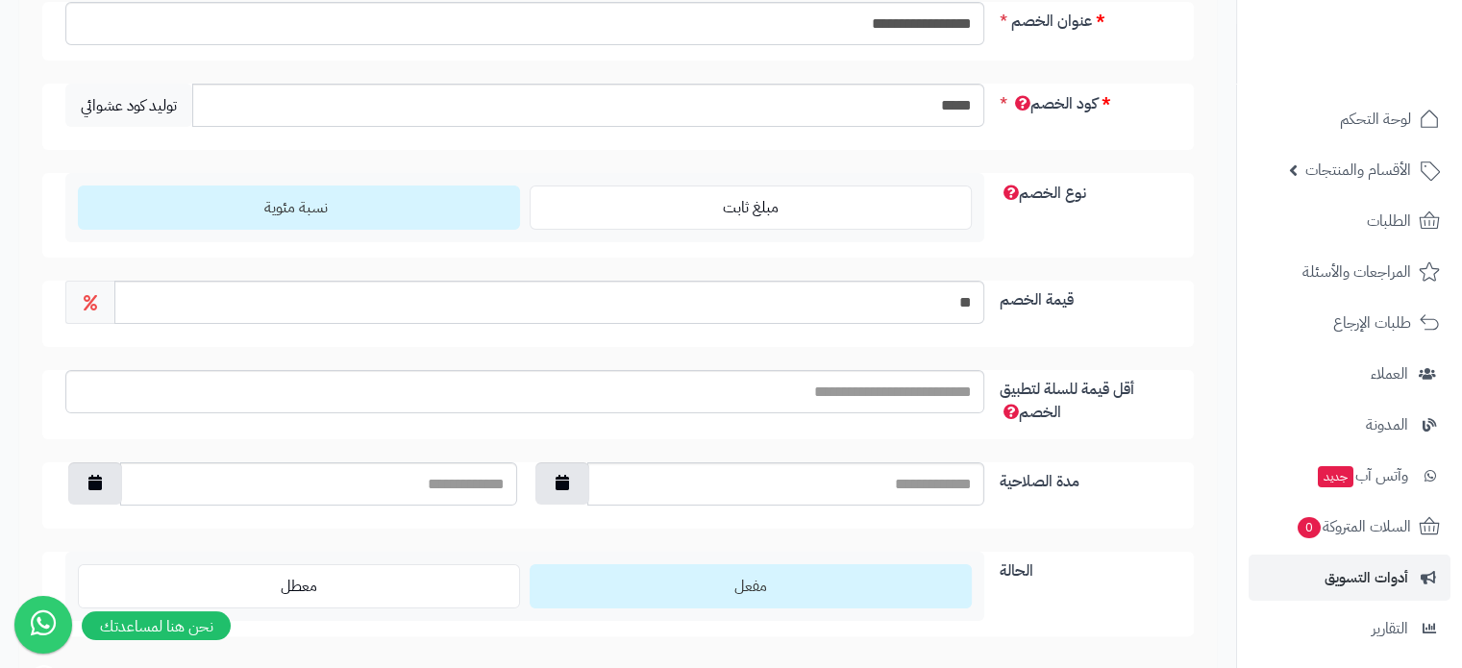
scroll to position [385, 0]
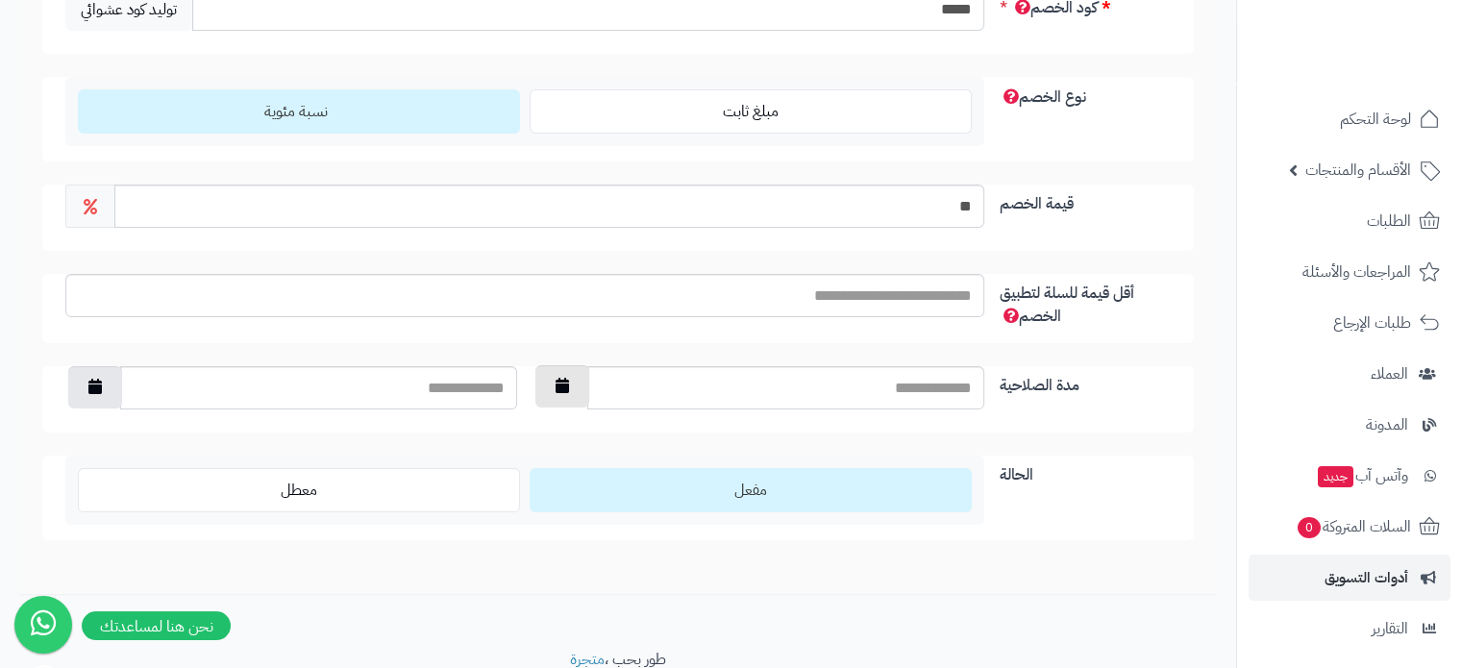
click at [569, 388] on button "button" at bounding box center [563, 386] width 54 height 42
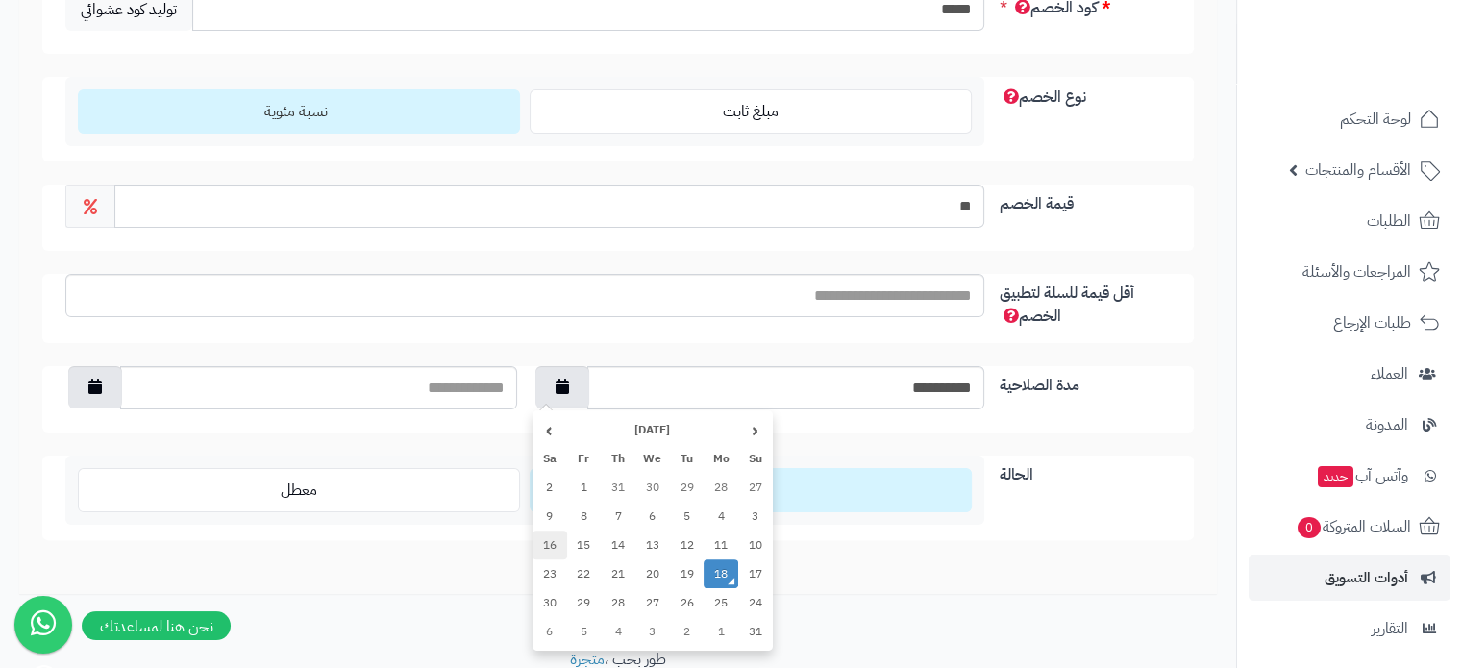
click at [544, 541] on td "16" at bounding box center [550, 545] width 35 height 29
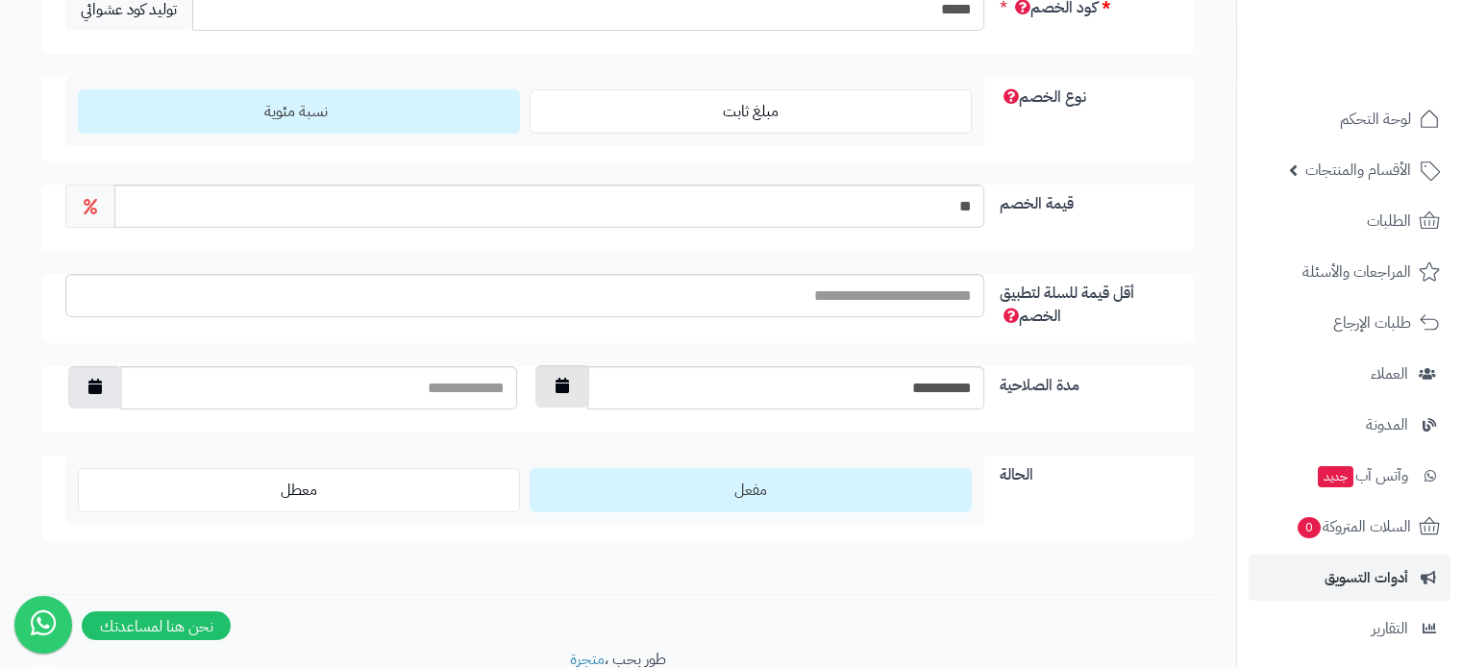
click at [584, 387] on button "button" at bounding box center [563, 386] width 54 height 42
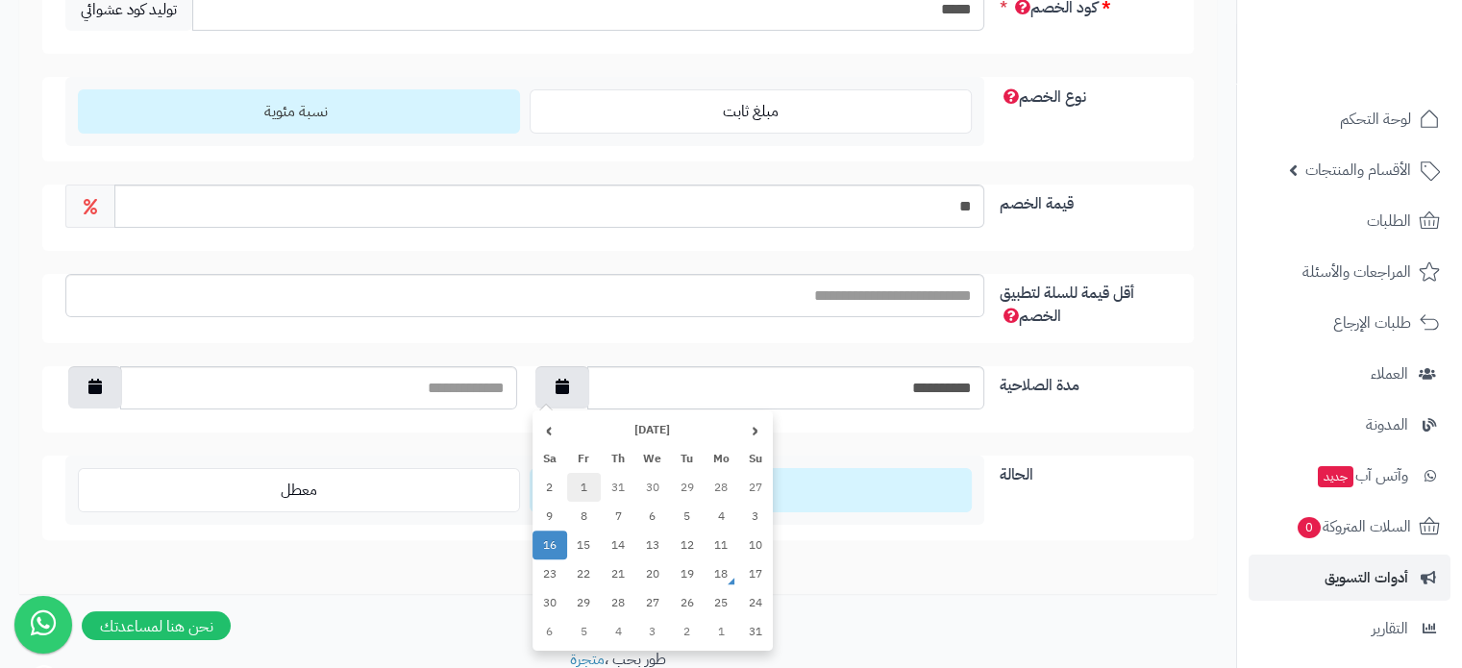
click at [587, 484] on td "1" at bounding box center [584, 487] width 35 height 29
type input "**********"
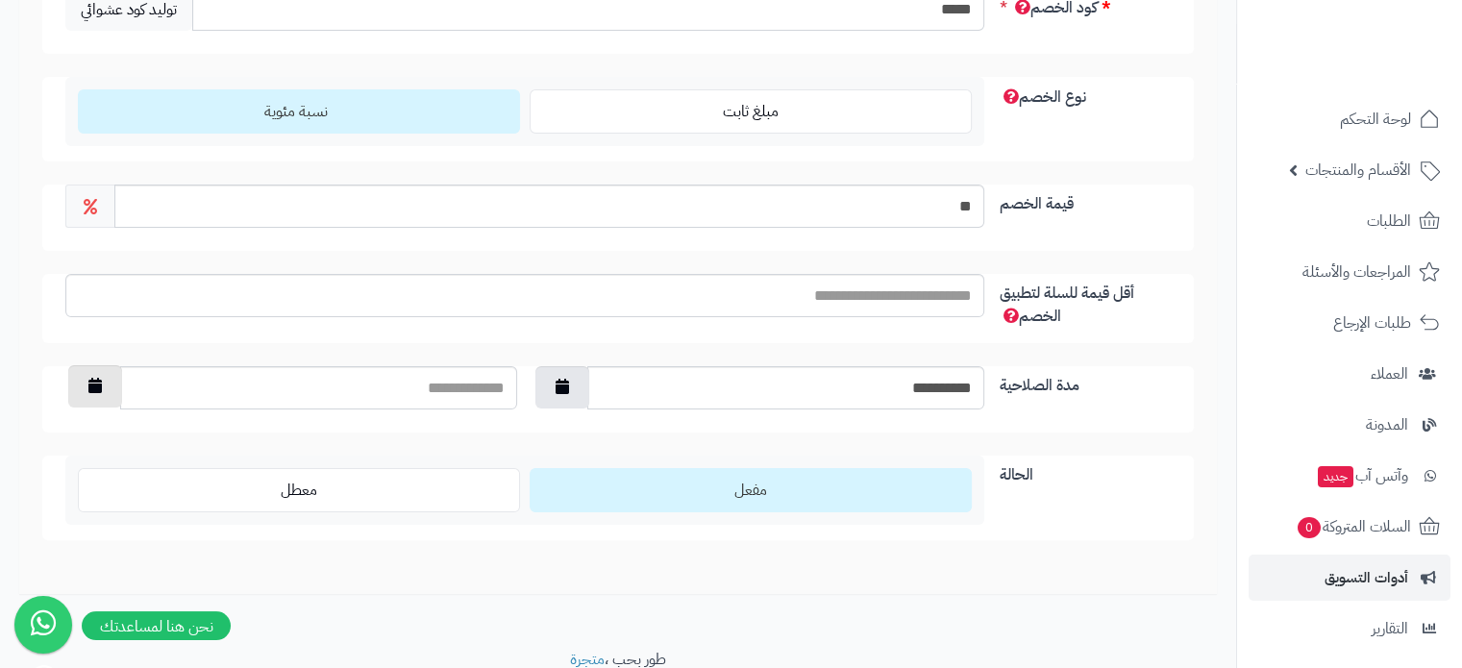
click at [77, 380] on button "button" at bounding box center [95, 386] width 54 height 42
click at [292, 434] on th "‹" at bounding box center [288, 429] width 35 height 29
click at [77, 432] on th "›" at bounding box center [82, 429] width 35 height 29
click at [210, 602] on td "30" at bounding box center [220, 602] width 35 height 29
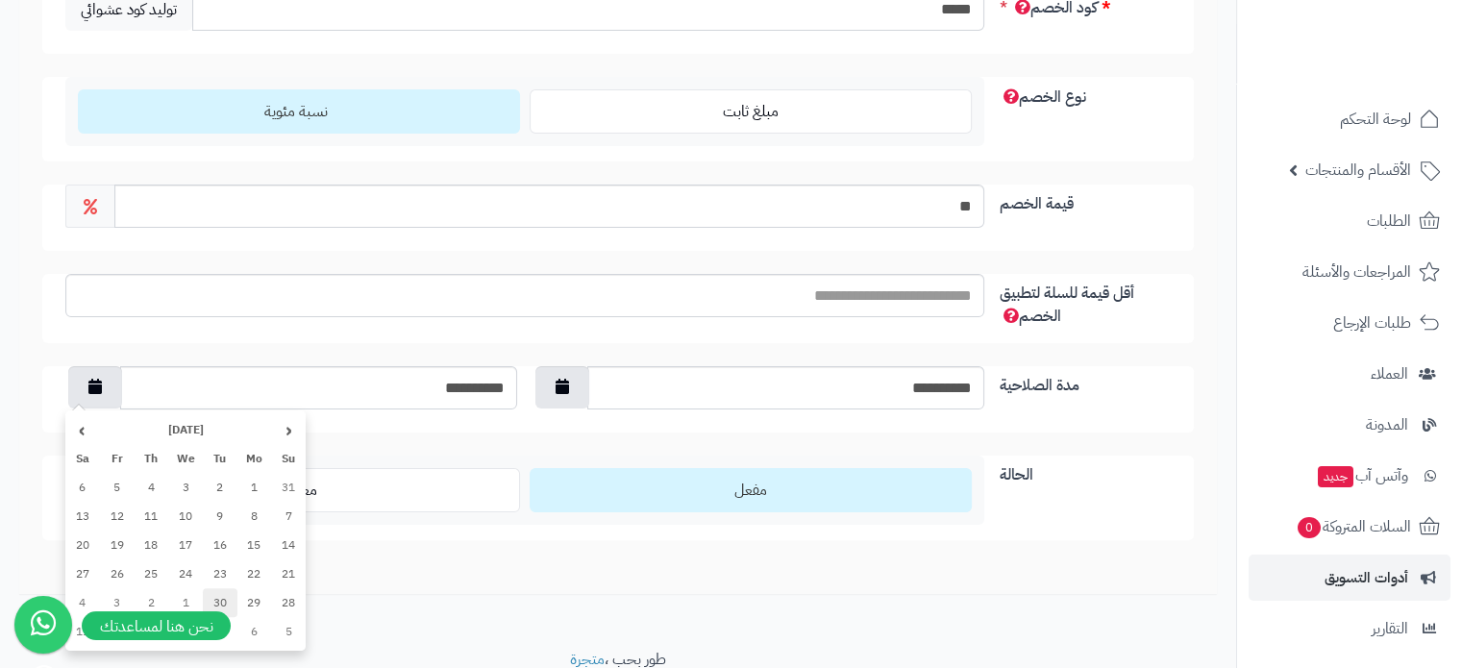
type input "**********"
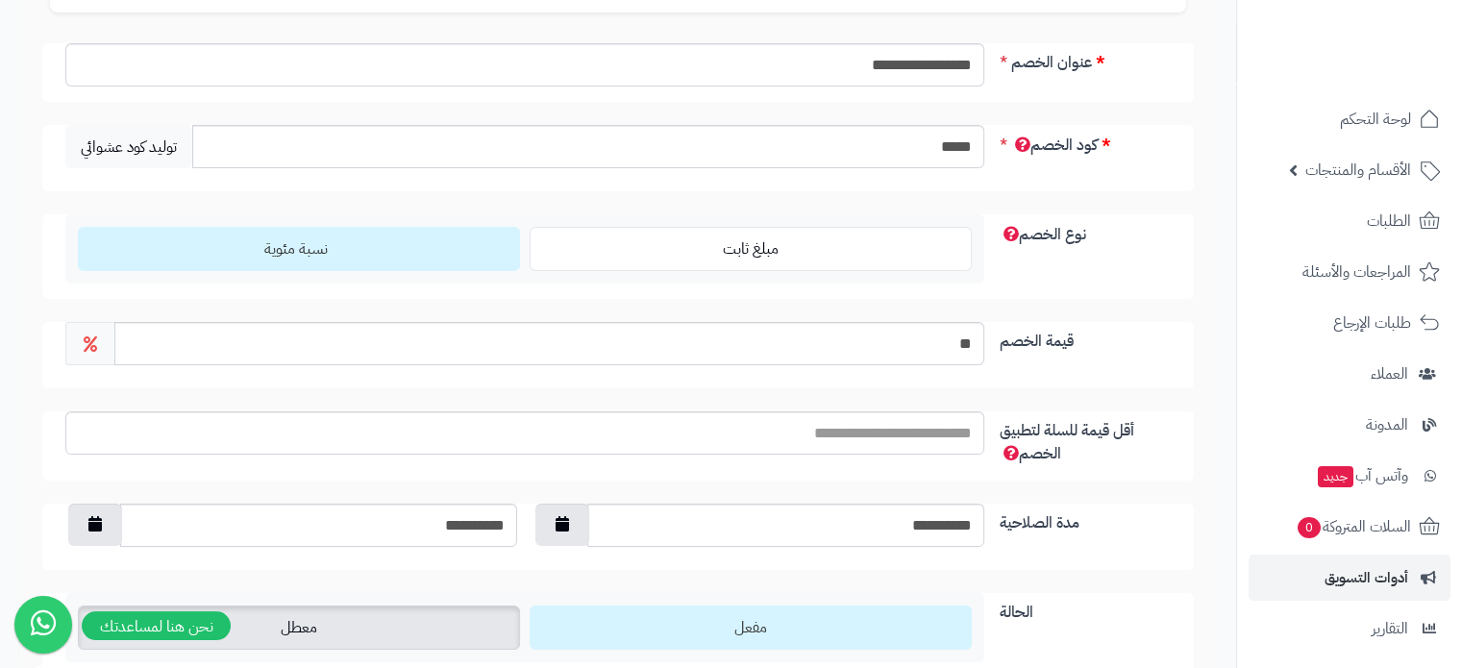
scroll to position [0, 0]
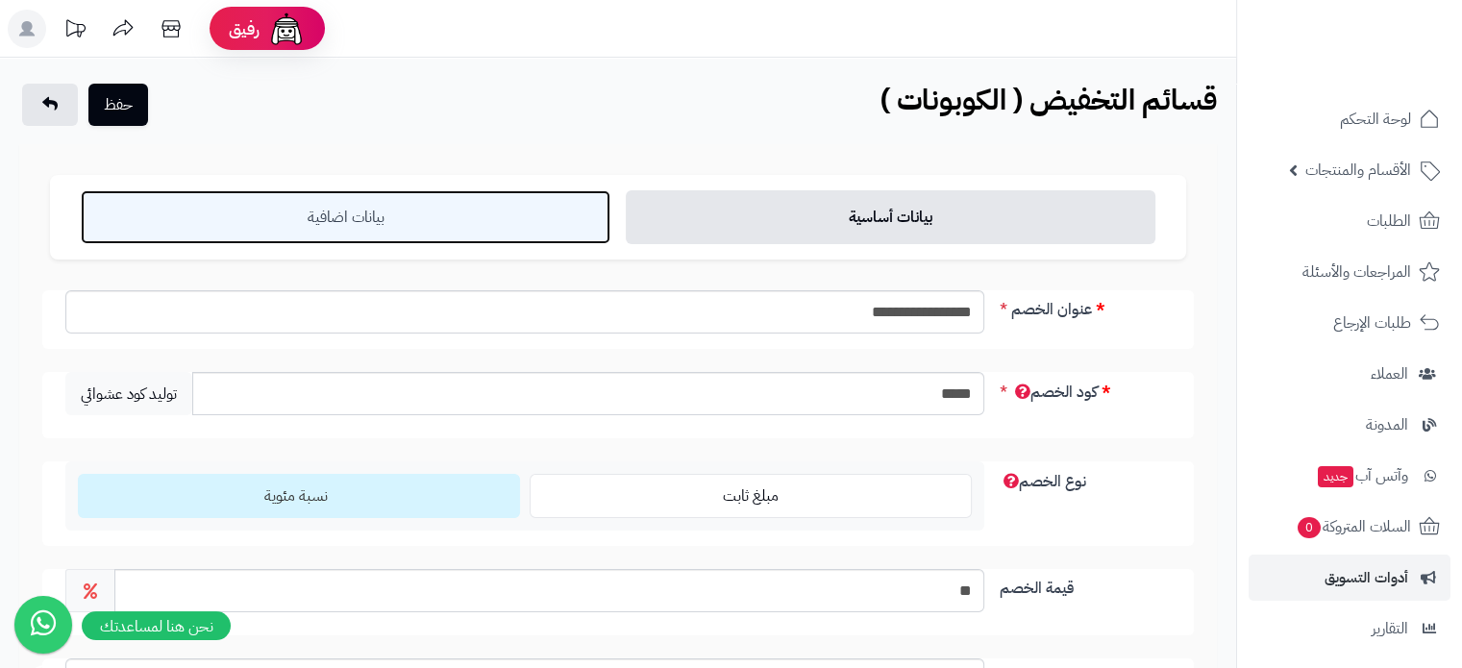
click at [373, 240] on link "بيانات اضافية" at bounding box center [346, 217] width 530 height 54
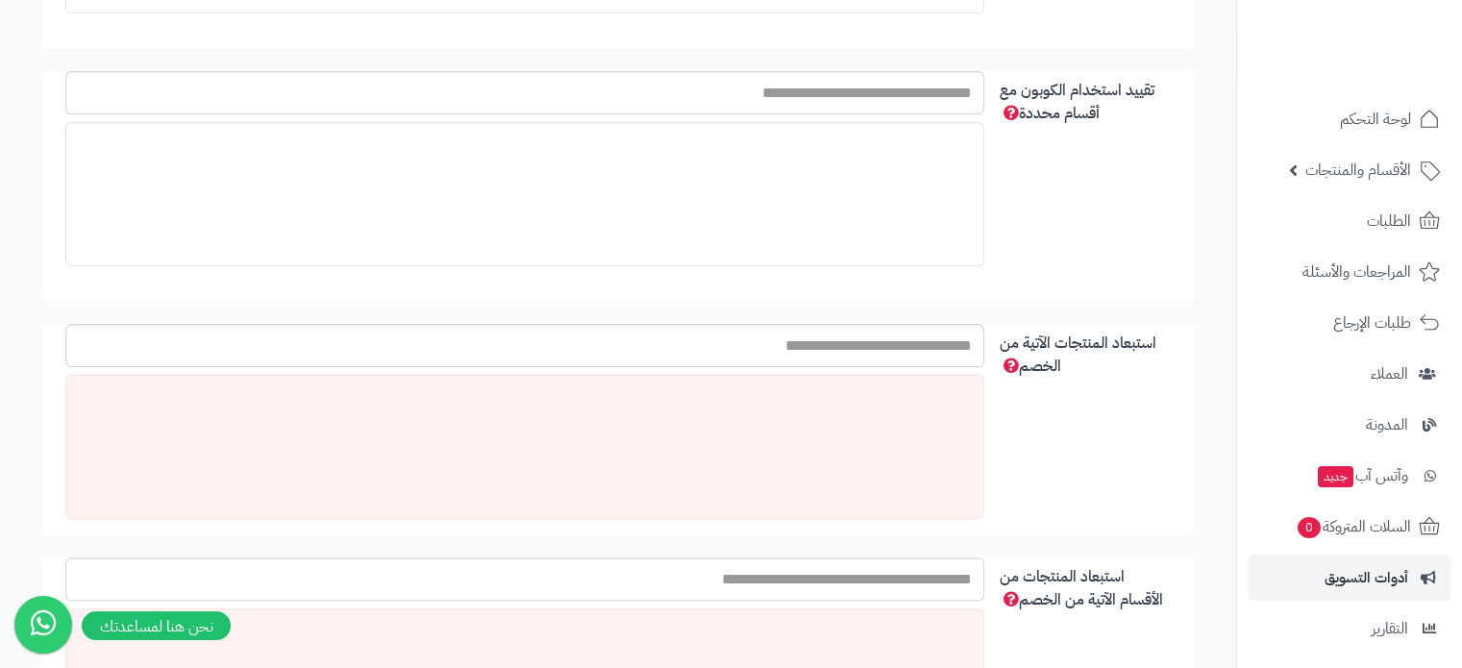
scroll to position [577, 0]
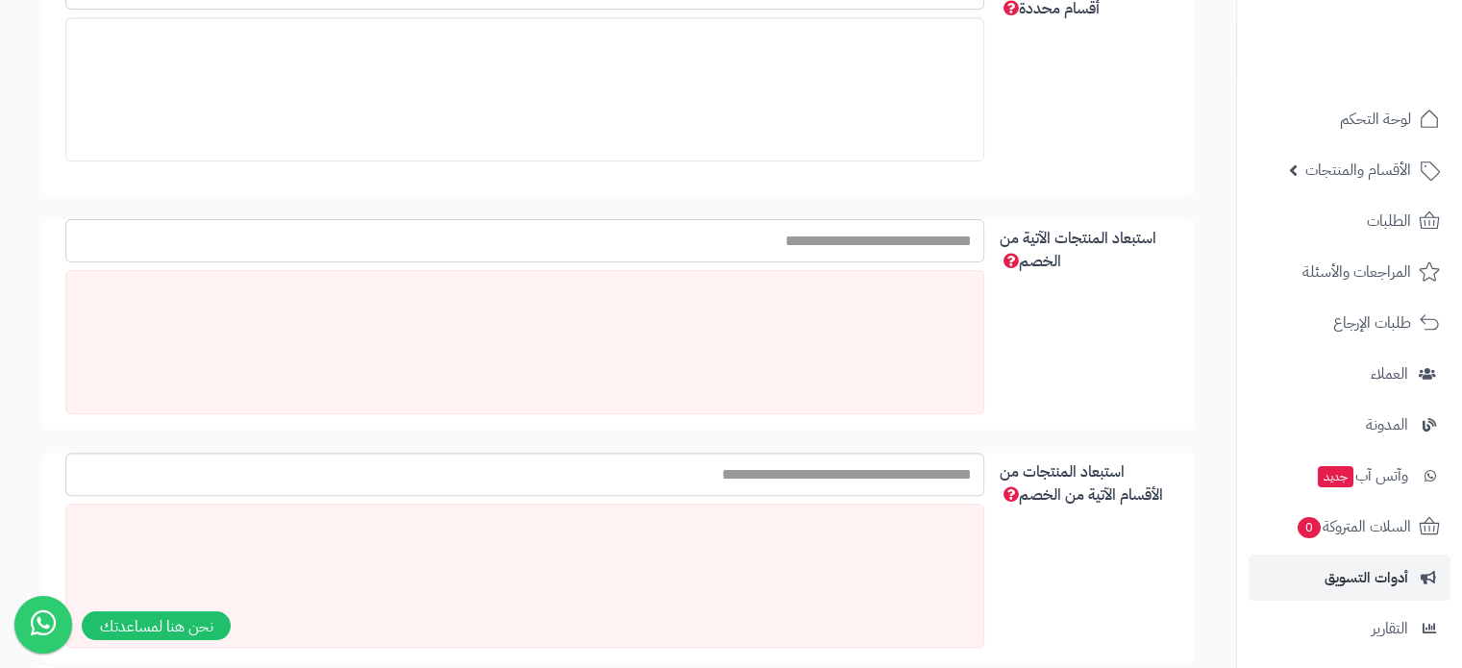
click at [851, 251] on input "استبعاد المنتجات الآتية من الخصم" at bounding box center [524, 240] width 919 height 43
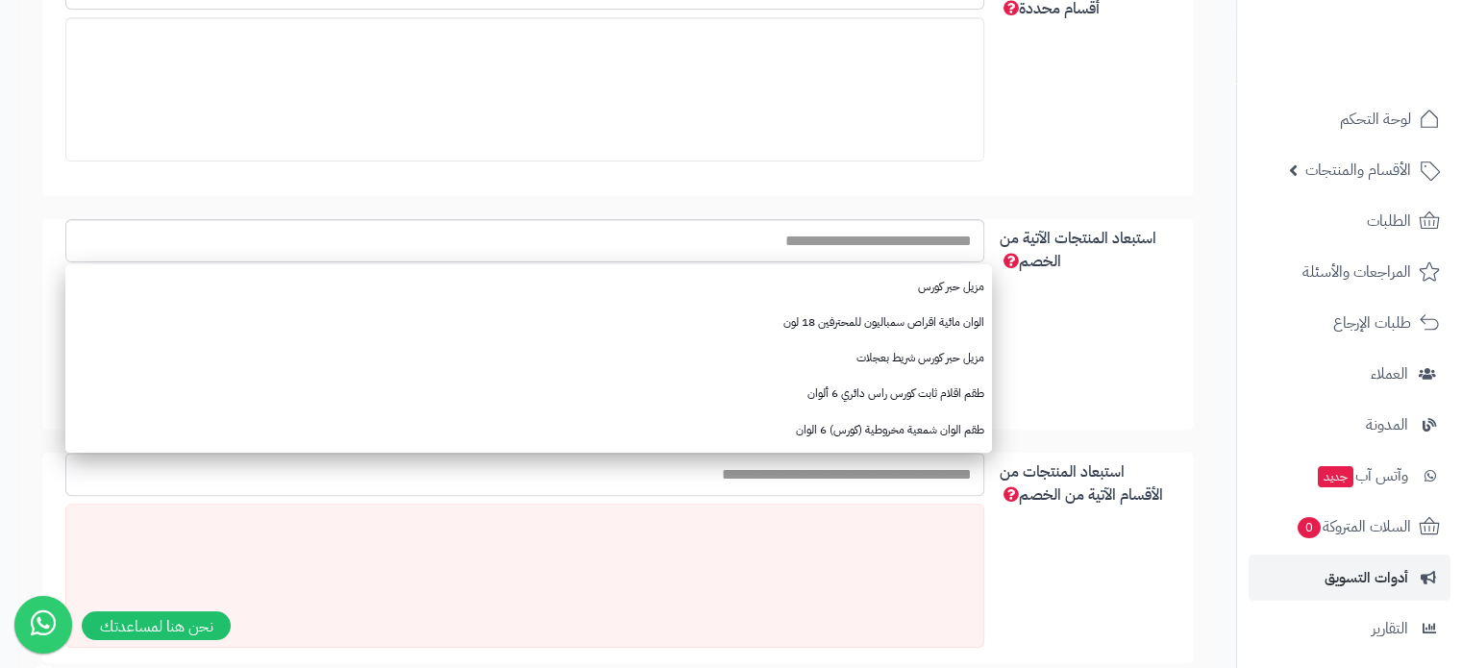
click at [886, 476] on input "استبعاد المنتجات من الأقسام الآتية من الخصم" at bounding box center [524, 474] width 919 height 43
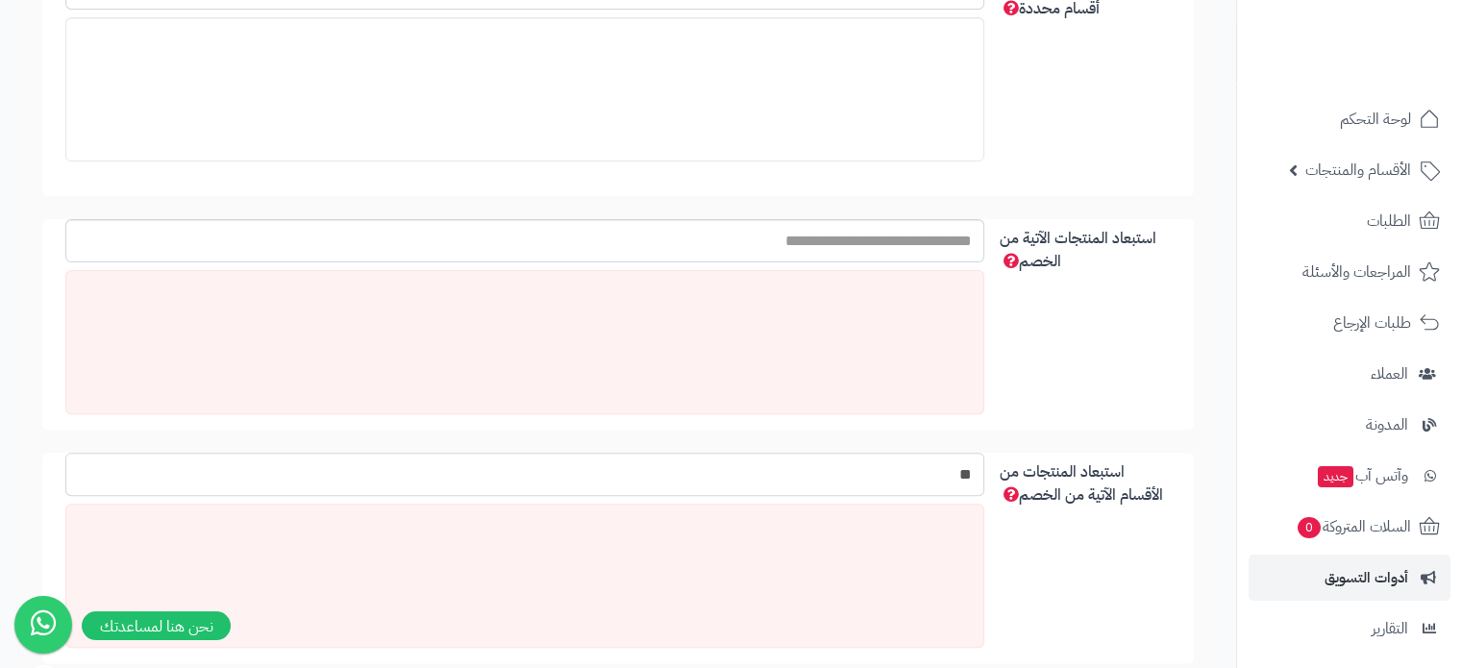
type input "*"
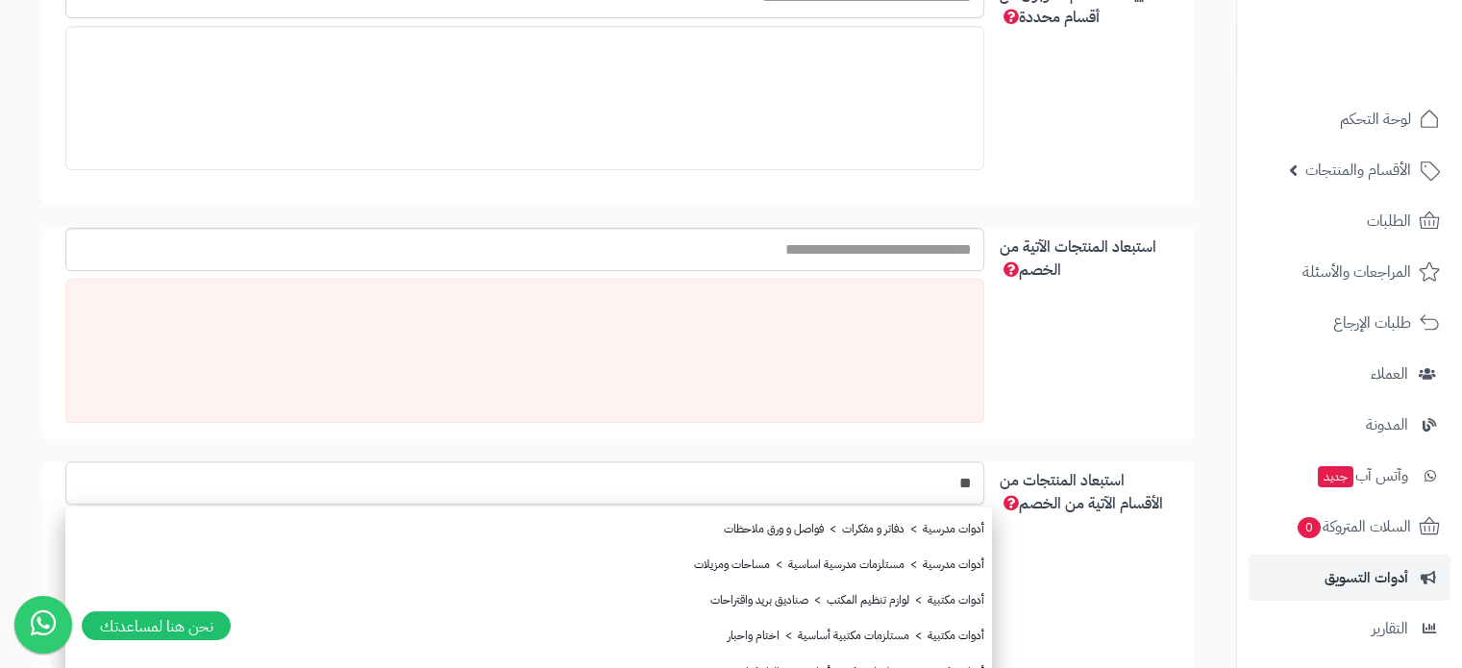
scroll to position [673, 0]
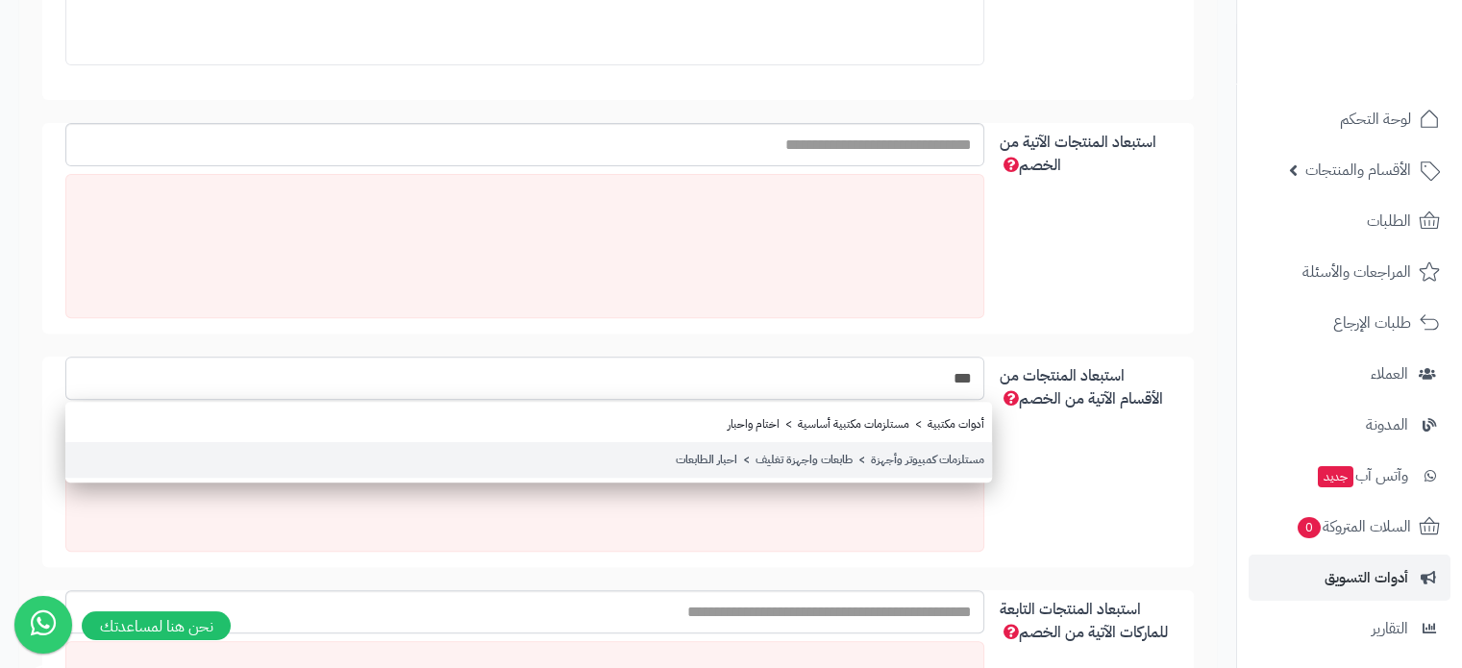
type input "***"
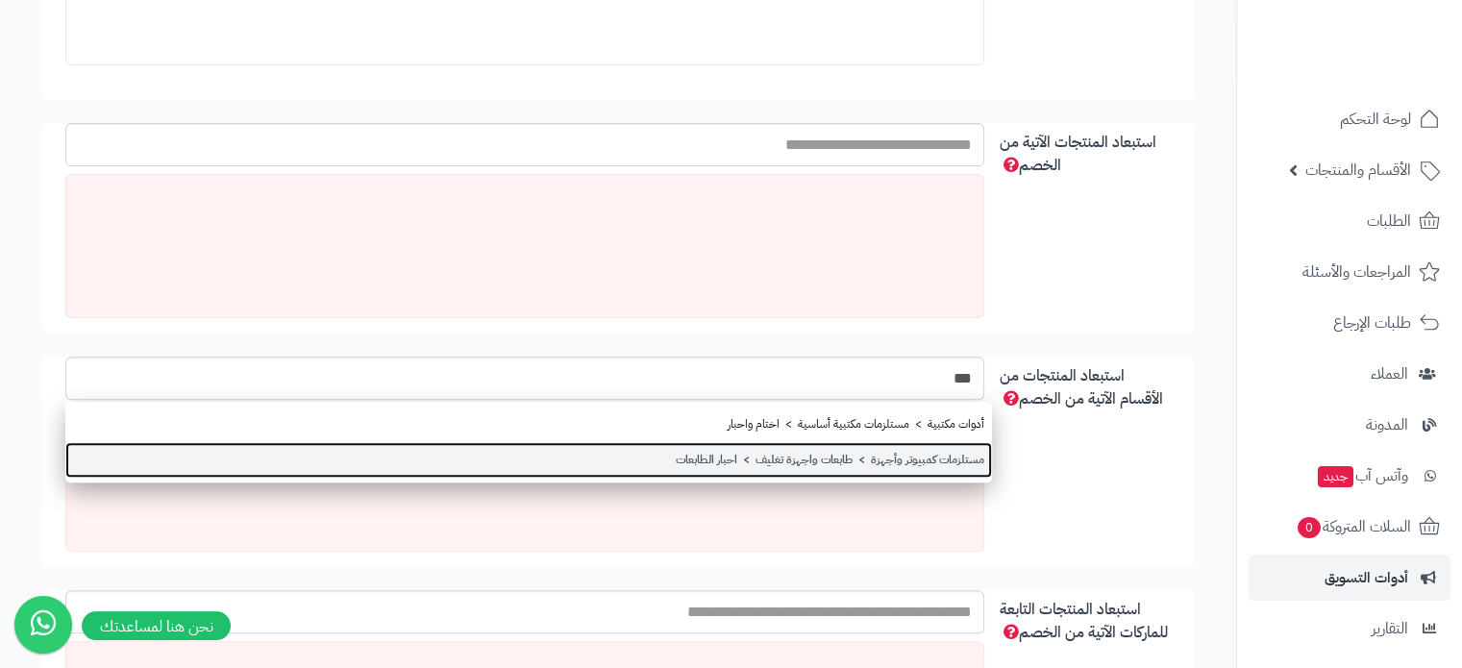
click at [832, 462] on link "مستلزمات كمبيوتر وأجهزة > طابعات واجهزة تغليف > احبار الطابعات" at bounding box center [528, 460] width 927 height 36
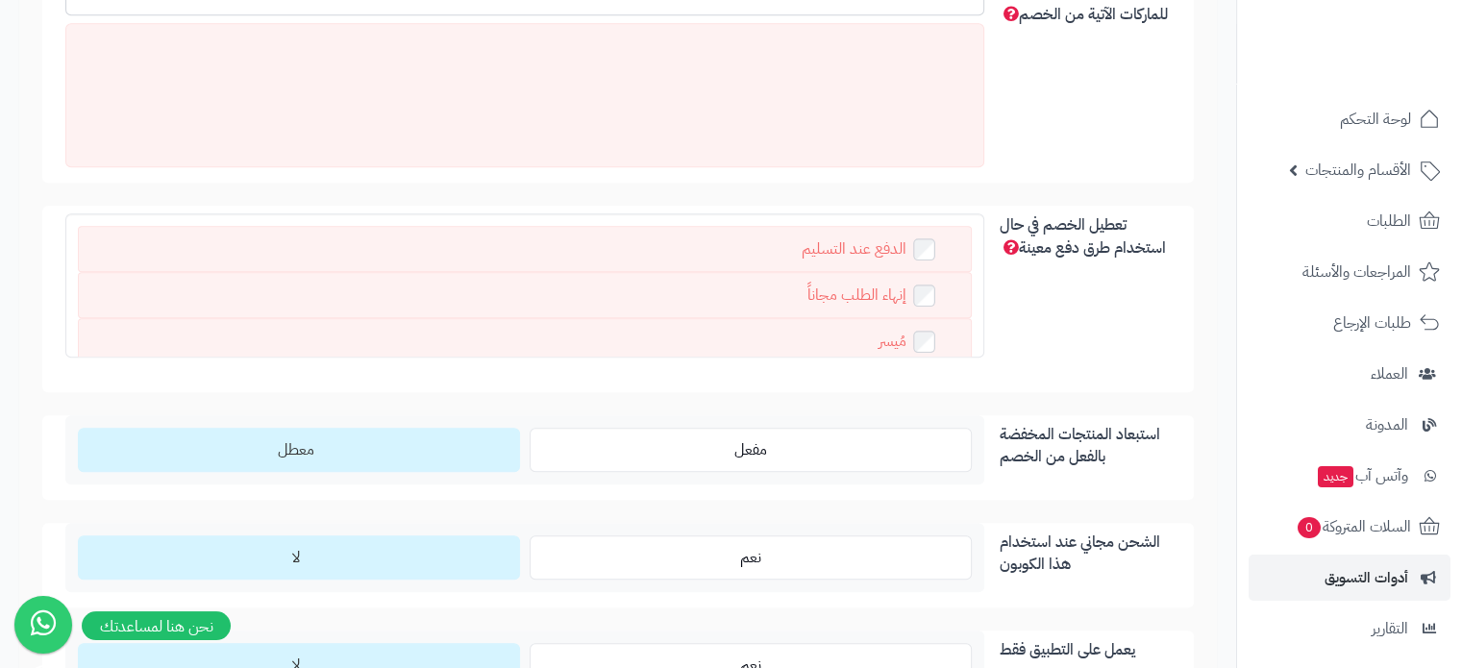
scroll to position [1442, 0]
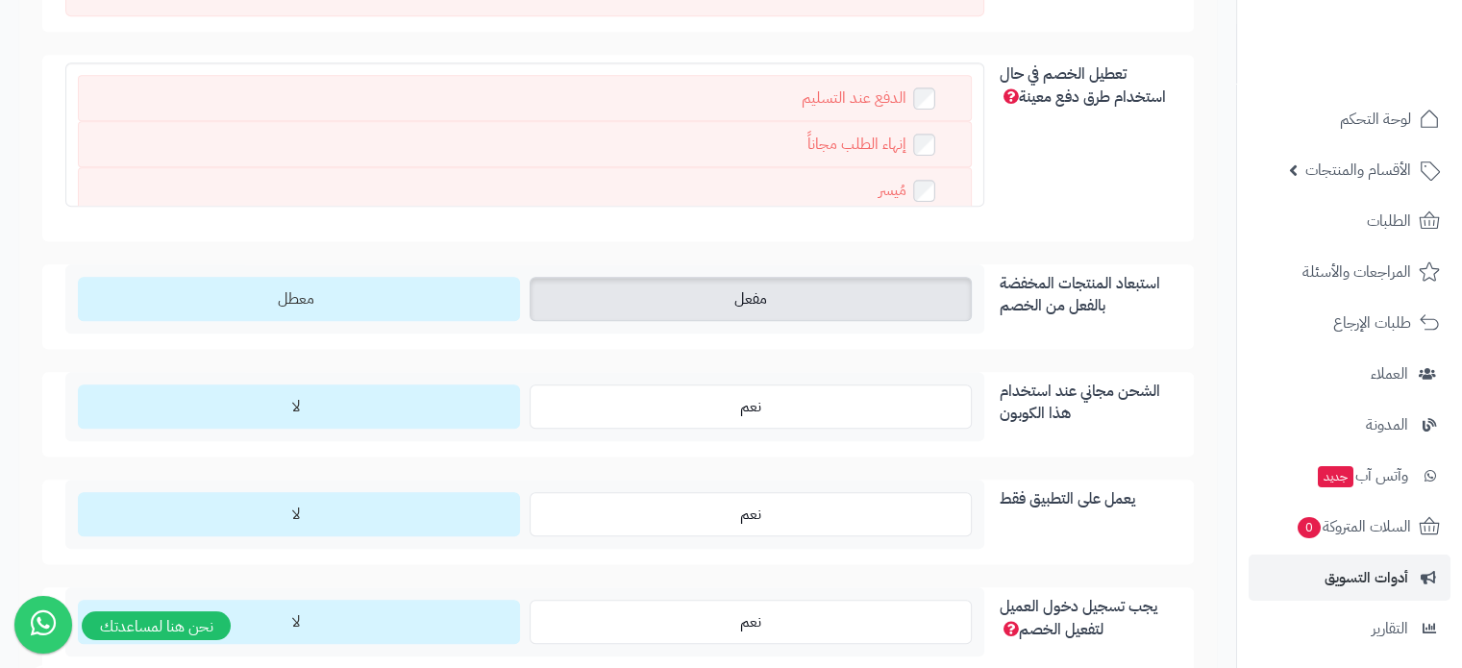
click at [779, 307] on label "مفعل" at bounding box center [751, 299] width 442 height 44
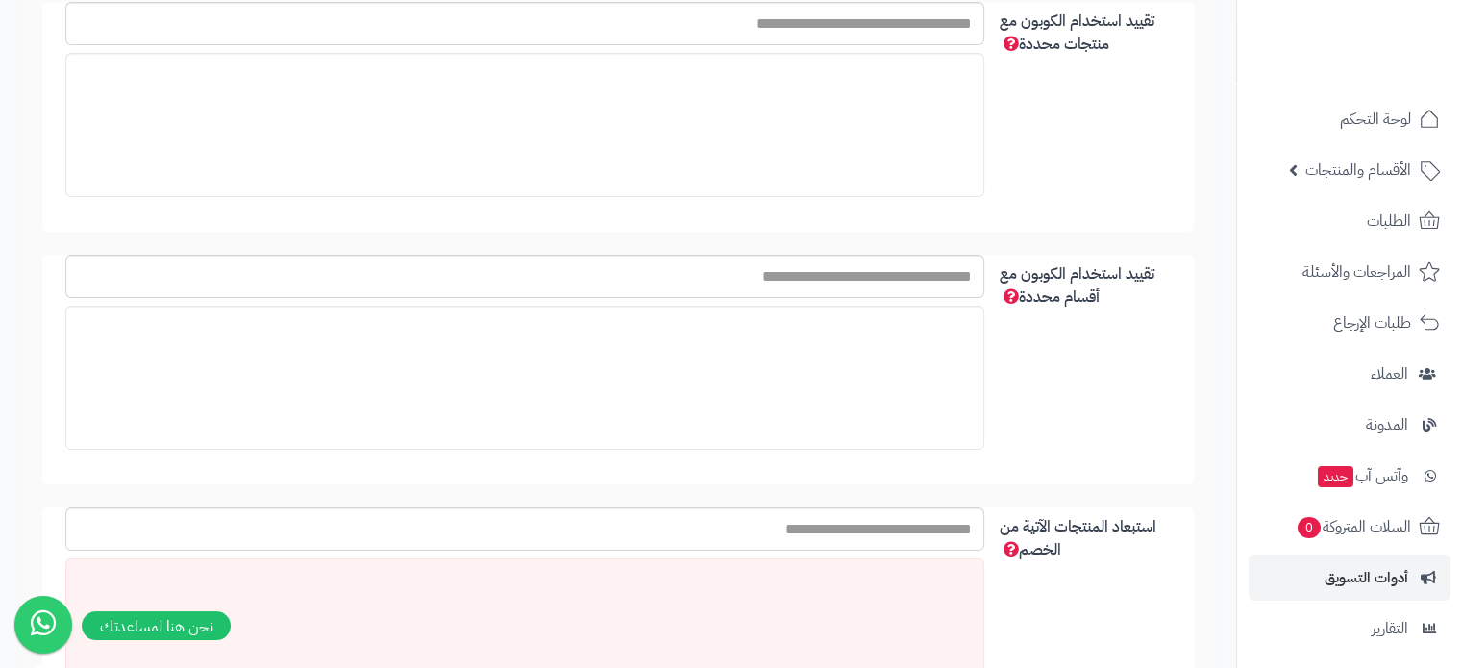
scroll to position [0, 0]
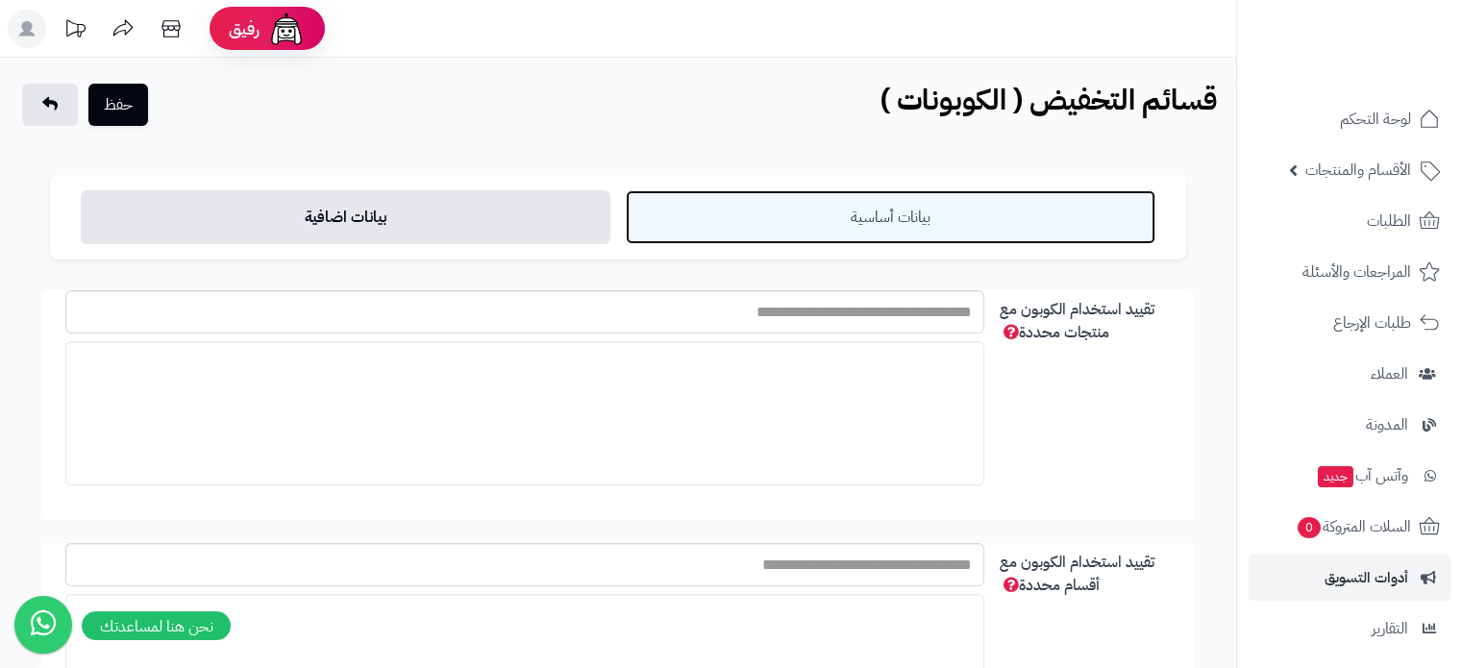
click at [889, 211] on link "بيانات أساسية" at bounding box center [891, 217] width 530 height 54
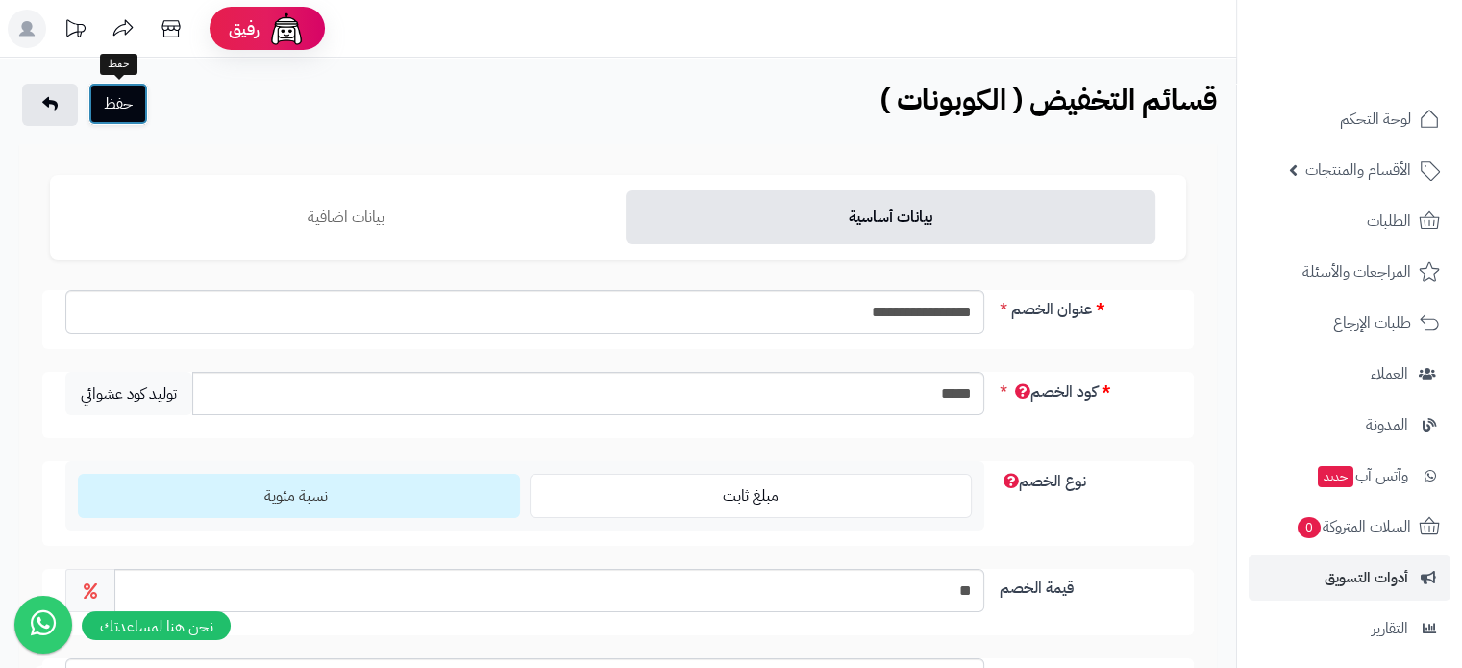
click at [134, 114] on button "حفظ" at bounding box center [118, 104] width 60 height 42
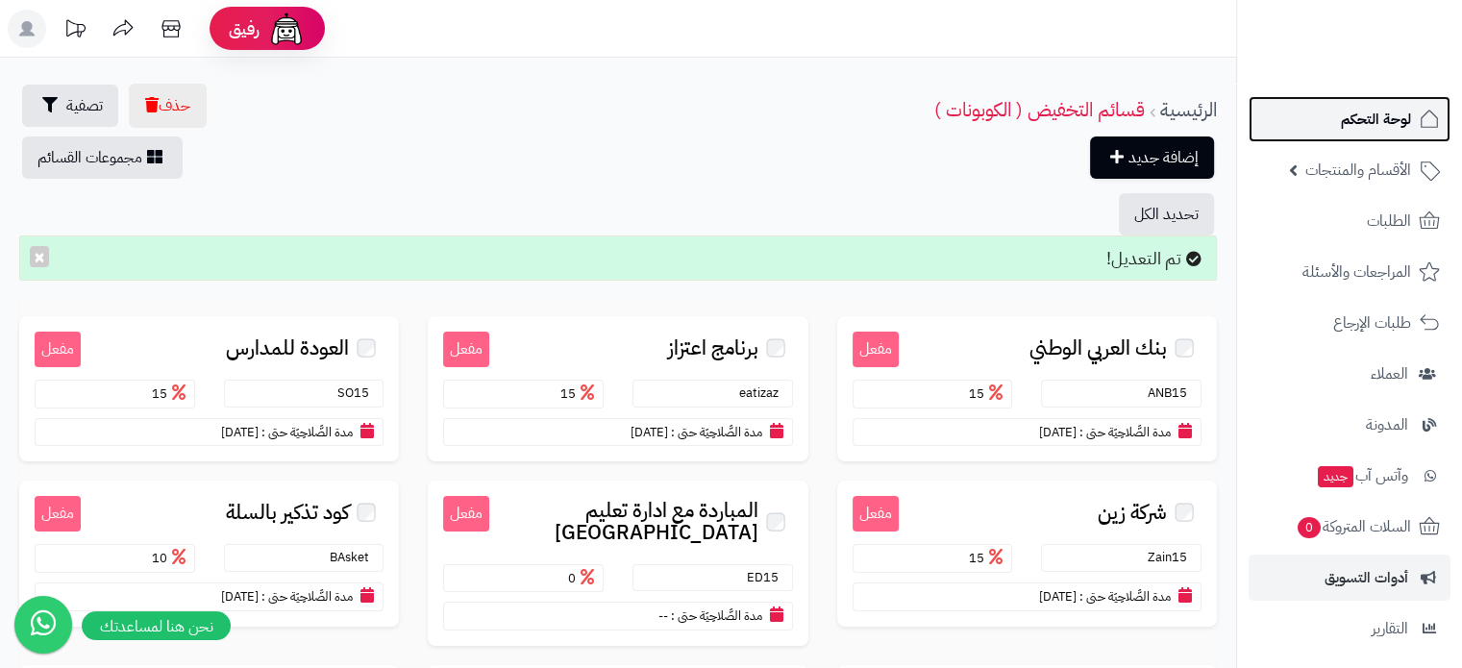
click at [1361, 108] on span "لوحة التحكم" at bounding box center [1376, 119] width 70 height 27
